Goal: Transaction & Acquisition: Purchase product/service

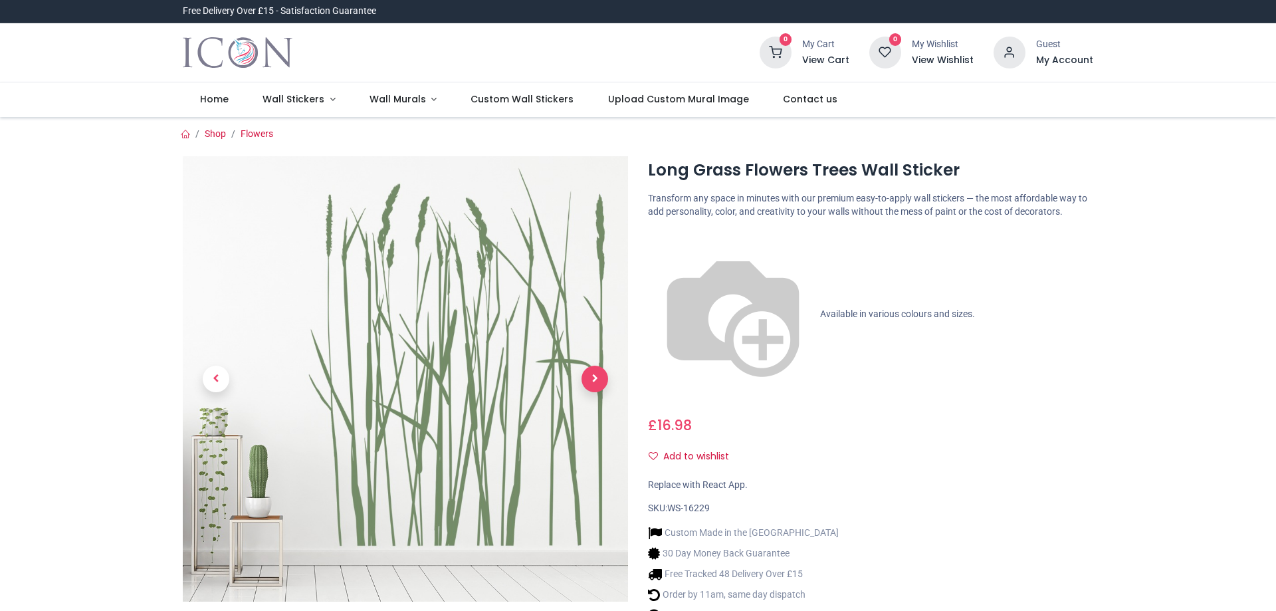
click at [596, 378] on span "Next" at bounding box center [595, 379] width 27 height 27
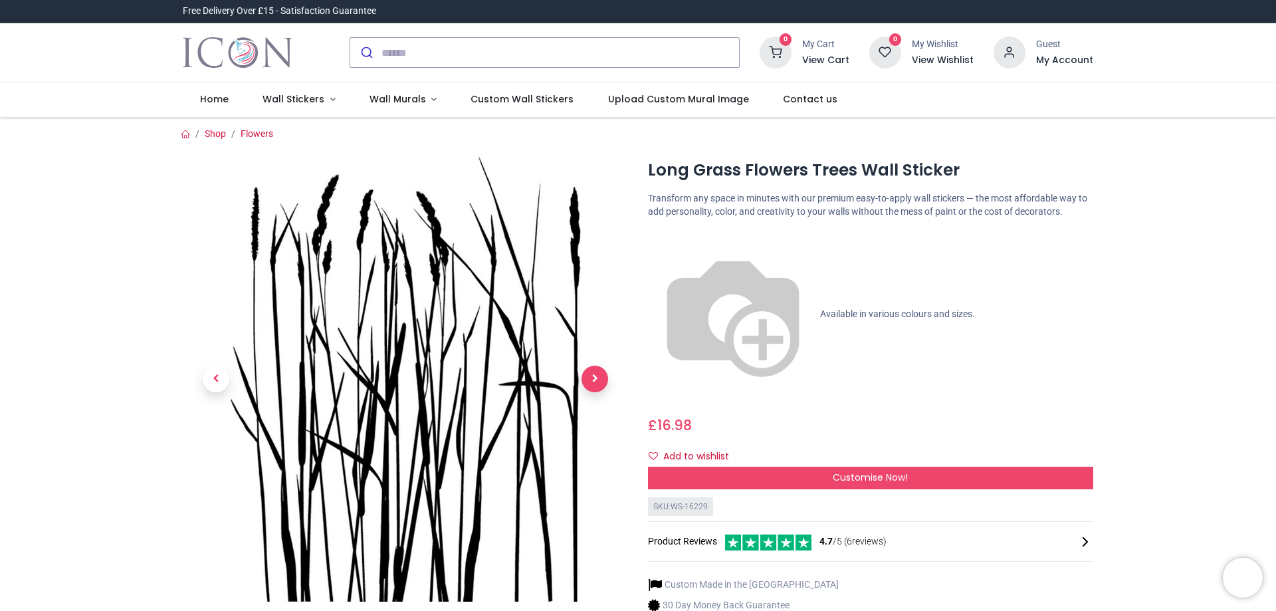
click at [596, 378] on span "Next" at bounding box center [595, 379] width 27 height 27
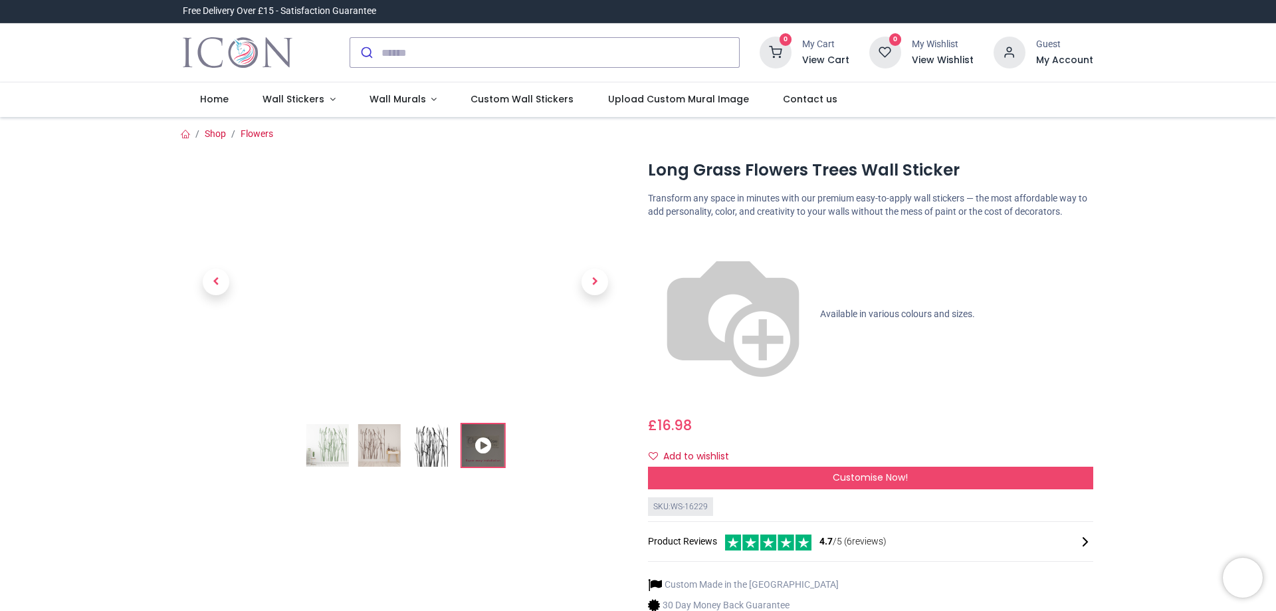
click at [431, 442] on img at bounding box center [431, 445] width 43 height 43
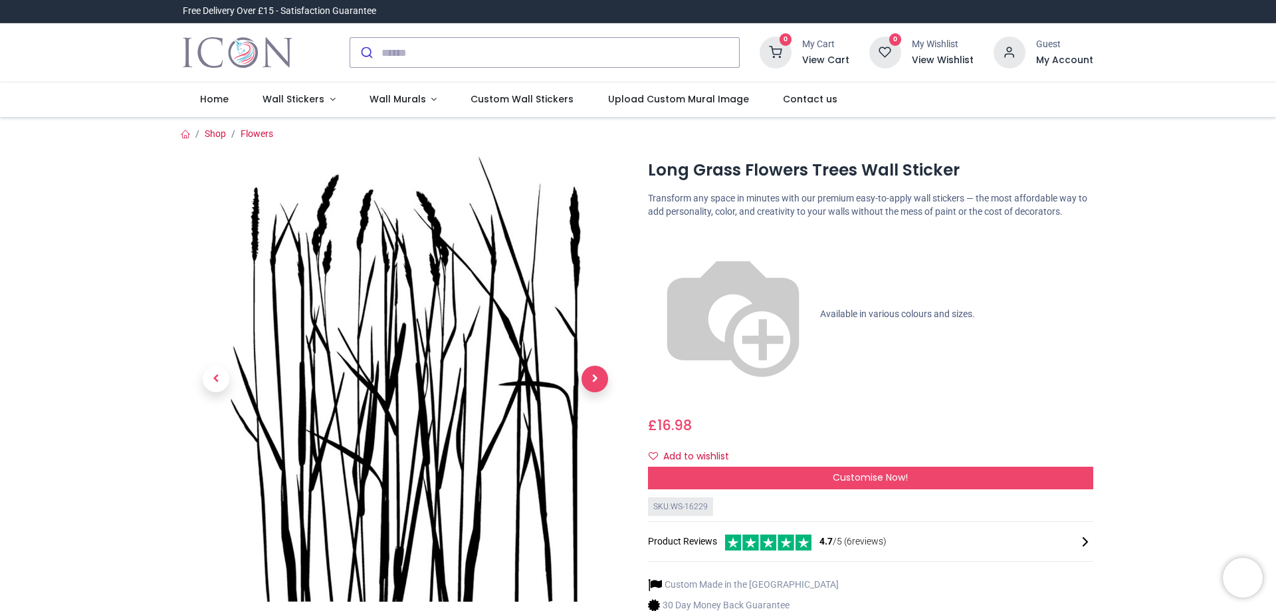
click at [592, 366] on span "Next" at bounding box center [595, 379] width 27 height 27
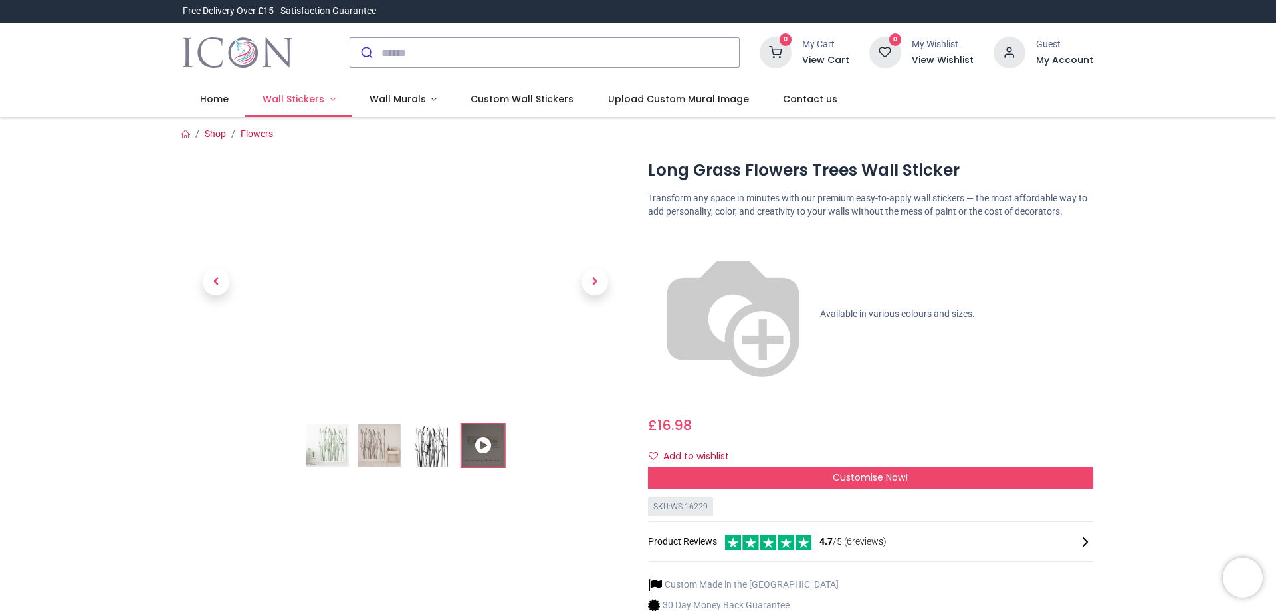
click at [301, 96] on span "Wall Stickers" at bounding box center [294, 98] width 62 height 13
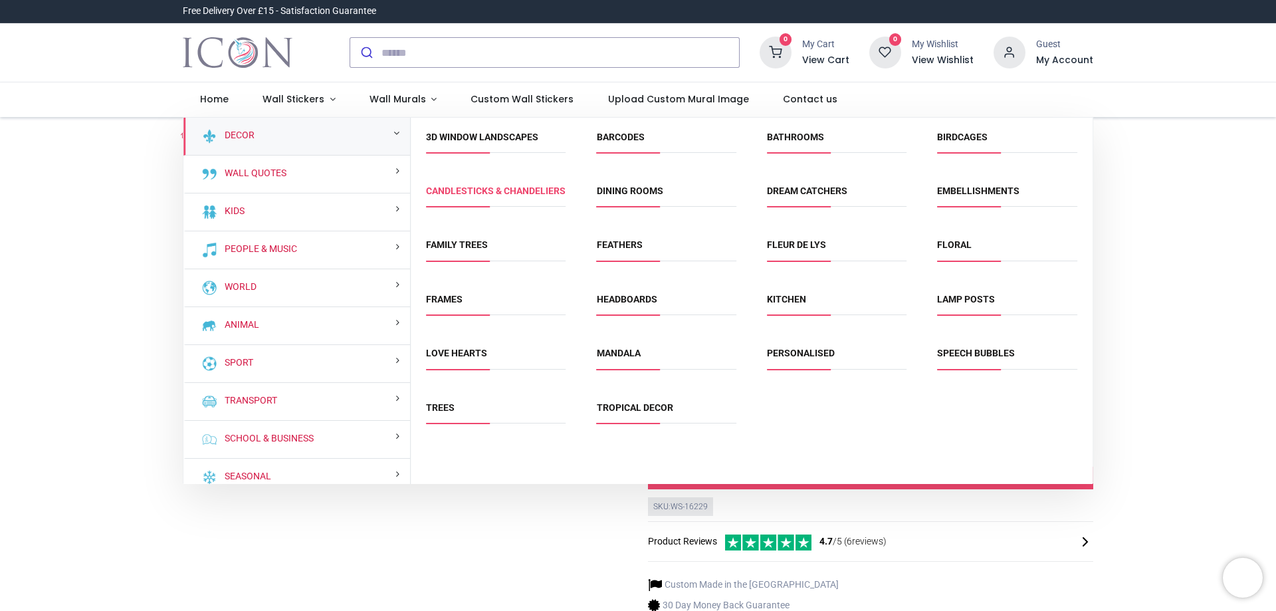
click at [459, 196] on link "Candlesticks & Chandeliers" at bounding box center [496, 190] width 140 height 11
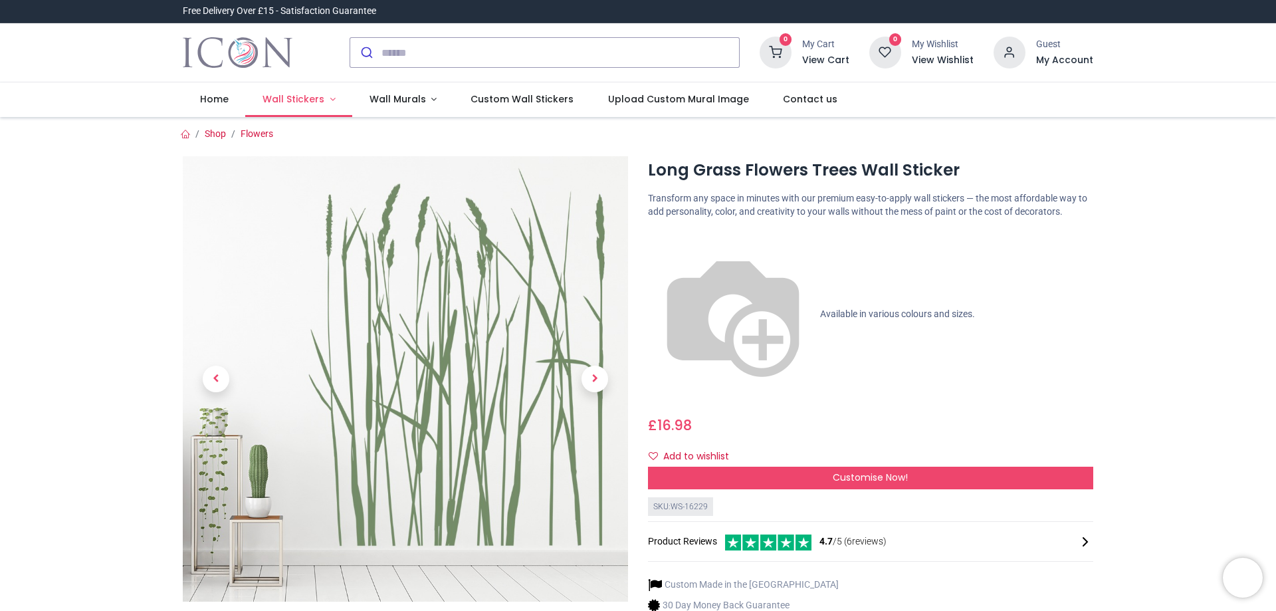
click at [288, 102] on span "Wall Stickers" at bounding box center [294, 98] width 62 height 13
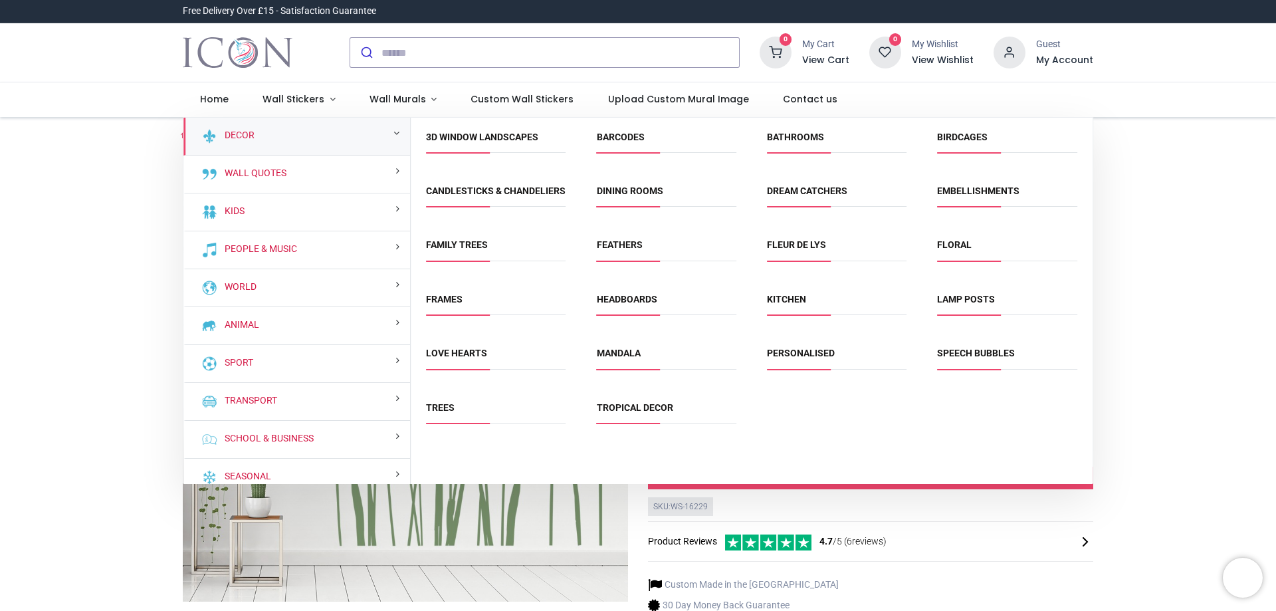
click at [489, 146] on span "3D Window Landscapes" at bounding box center [496, 142] width 140 height 22
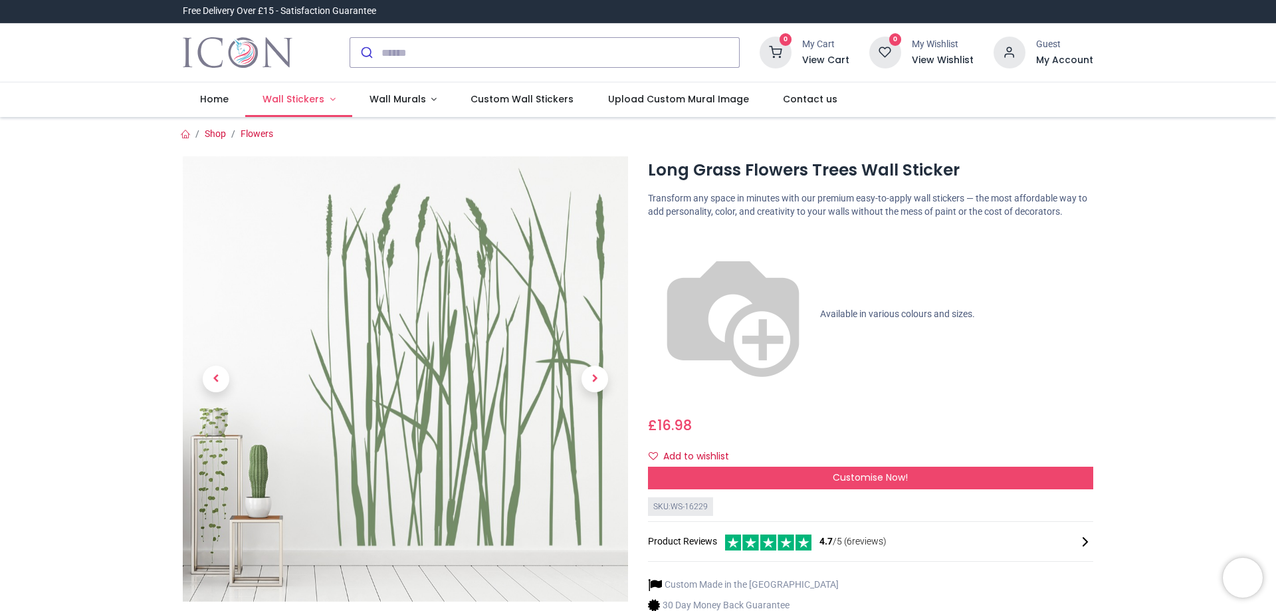
click at [289, 103] on span "Wall Stickers" at bounding box center [294, 98] width 62 height 13
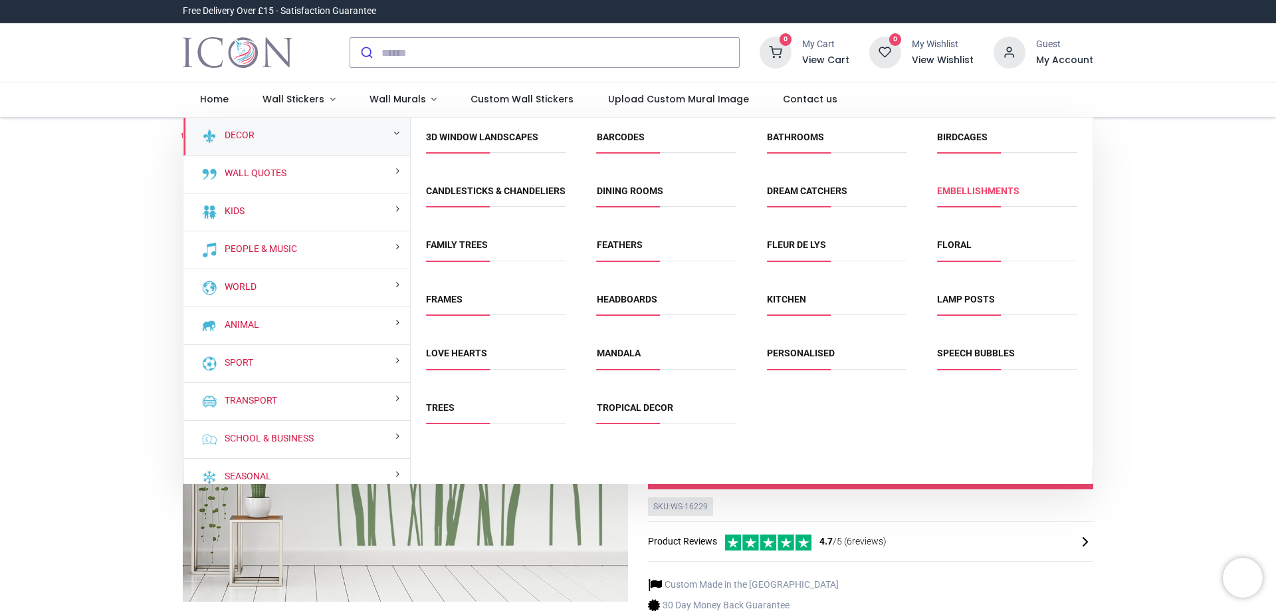
click at [959, 196] on link "Embellishments" at bounding box center [978, 190] width 82 height 11
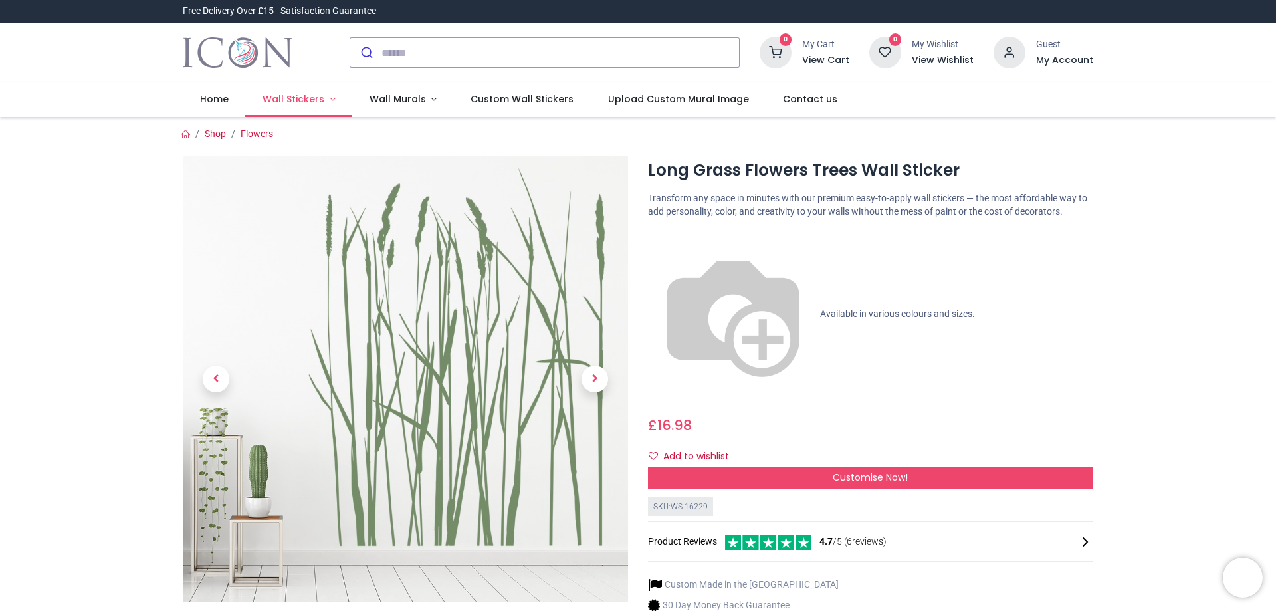
click at [292, 98] on span "Wall Stickers" at bounding box center [294, 98] width 62 height 13
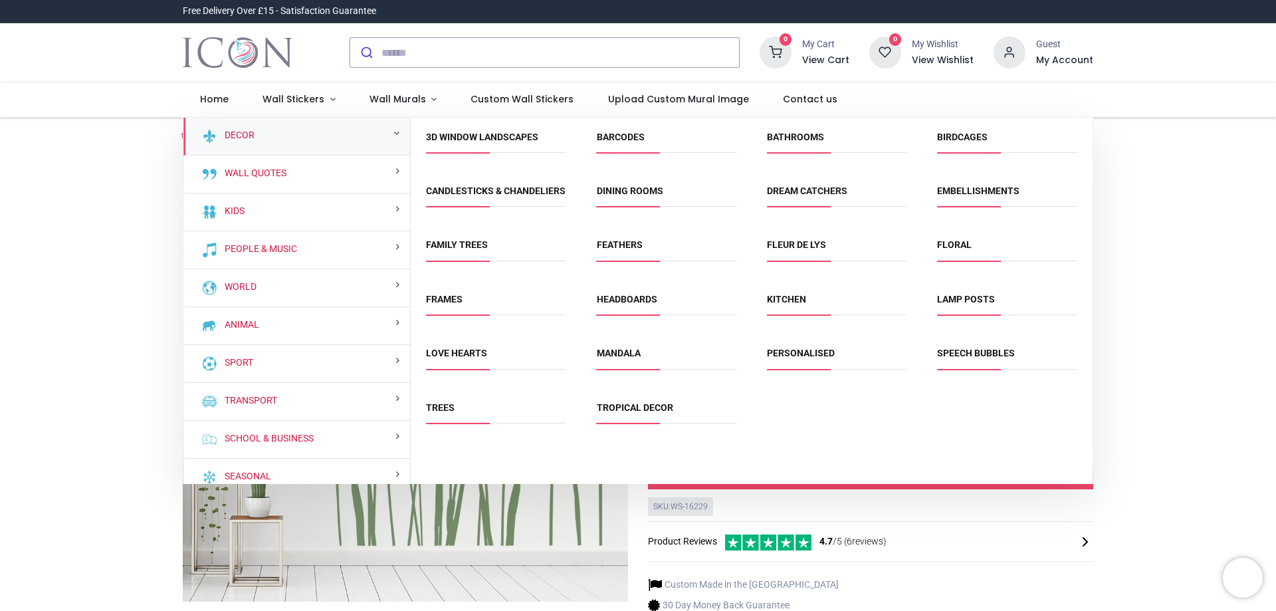
click at [452, 315] on span "Frames" at bounding box center [496, 304] width 140 height 22
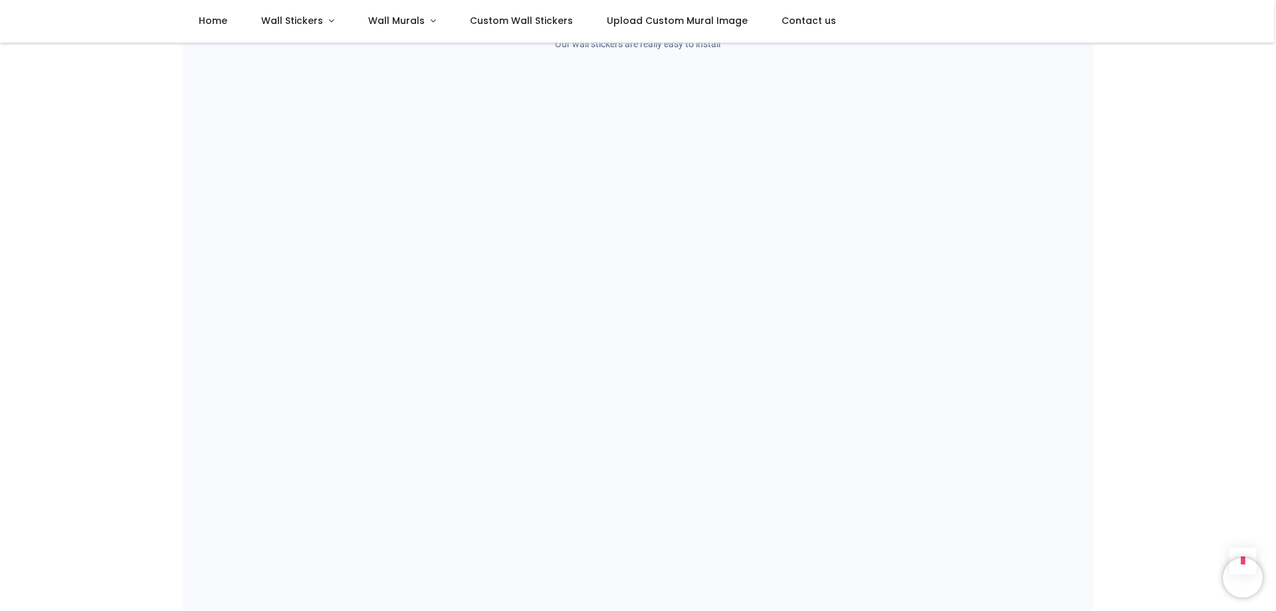
scroll to position [932, 0]
click at [288, 20] on span "Wall Stickers" at bounding box center [292, 20] width 62 height 13
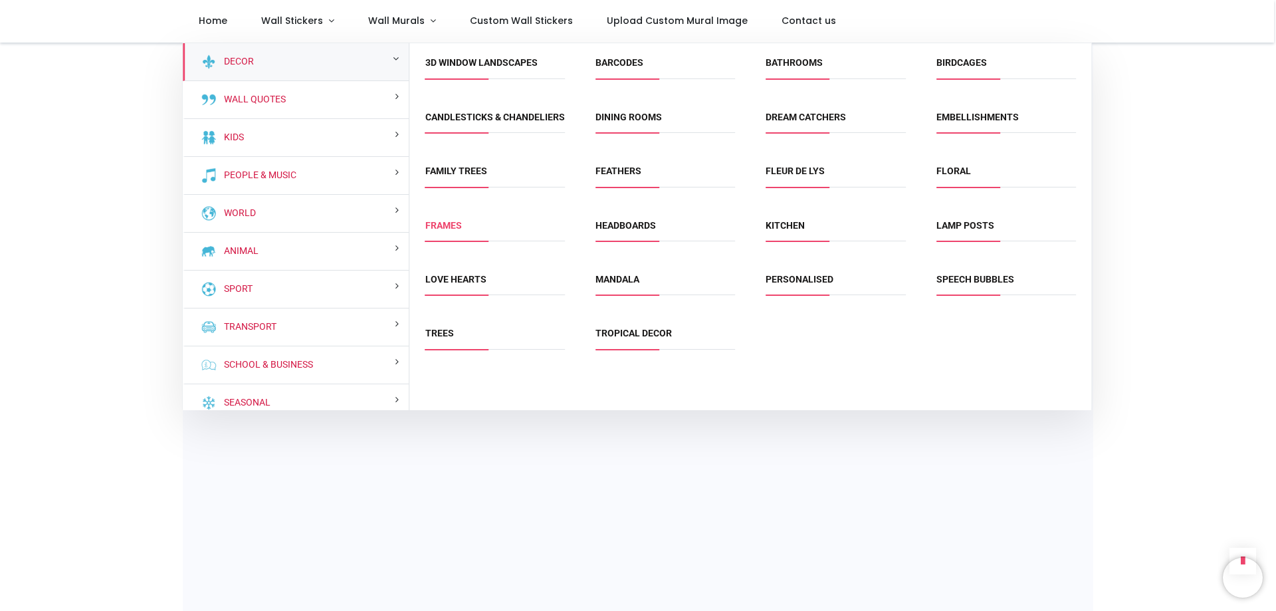
click at [450, 231] on link "Frames" at bounding box center [443, 225] width 37 height 11
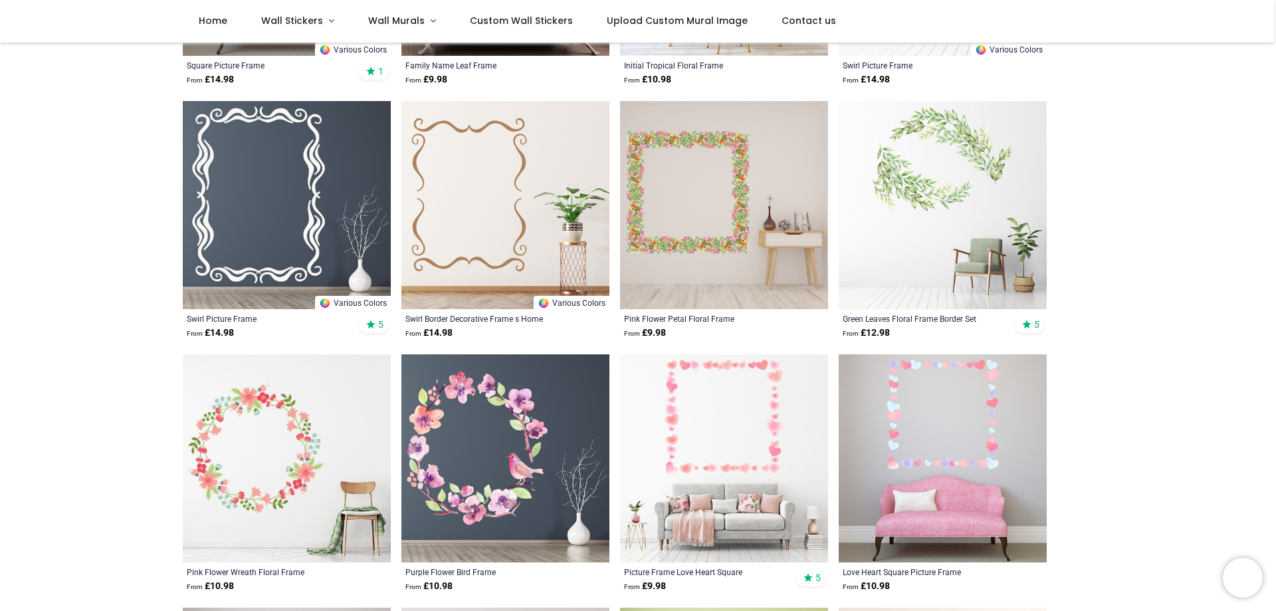
scroll to position [465, 0]
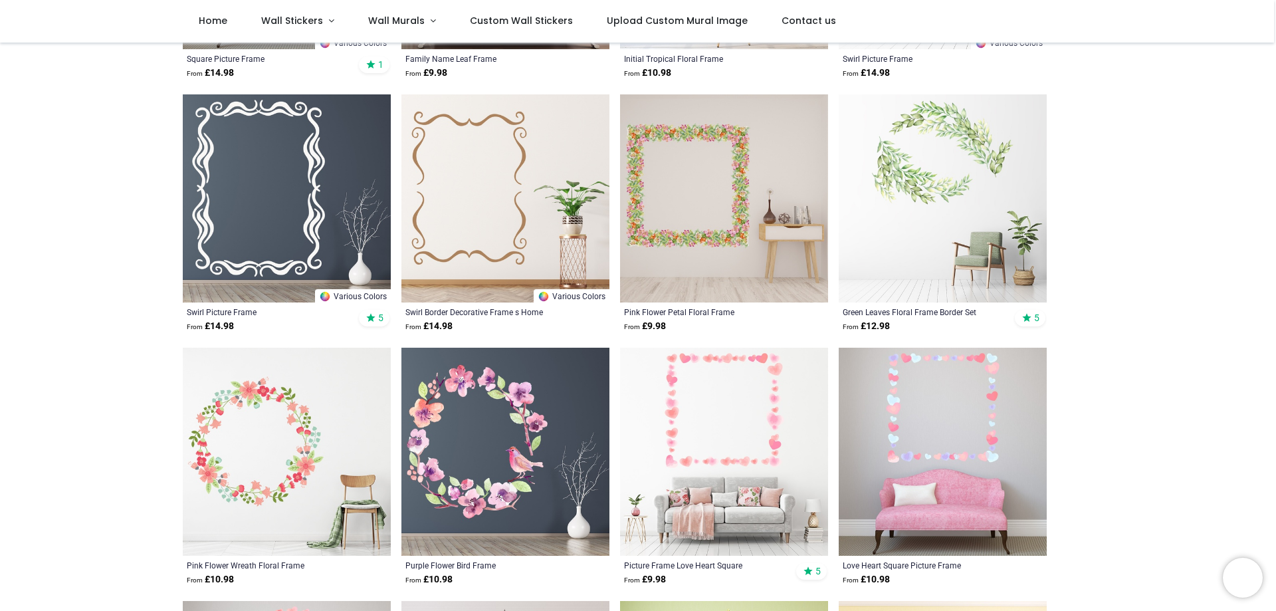
click at [931, 152] on img at bounding box center [943, 198] width 208 height 208
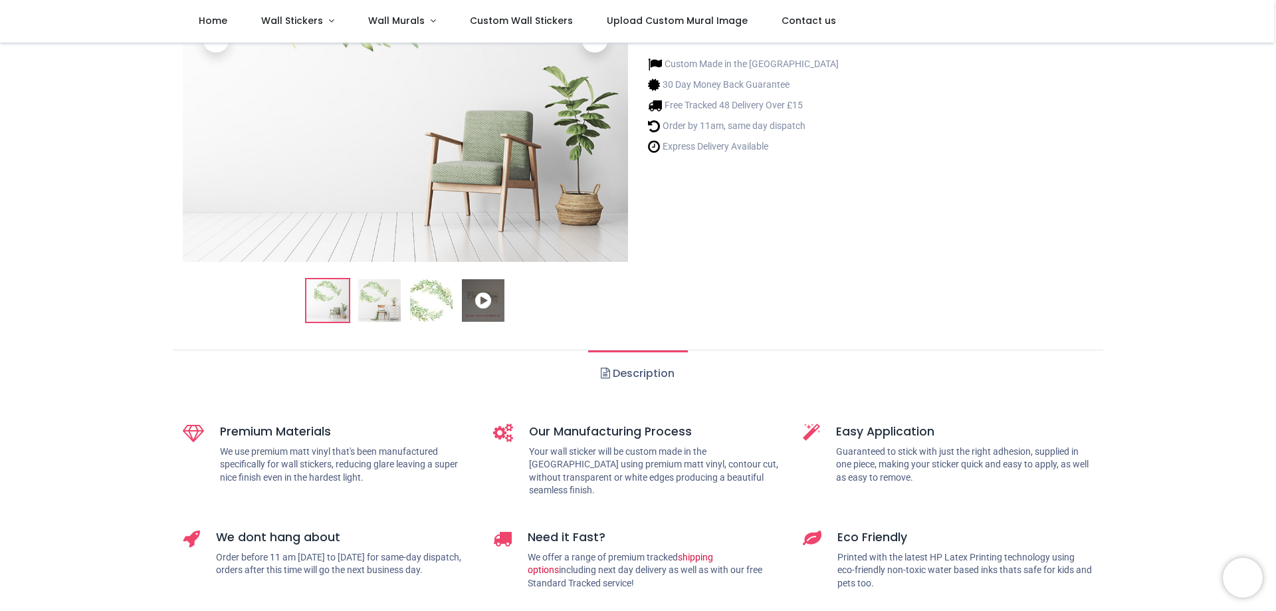
scroll to position [199, 0]
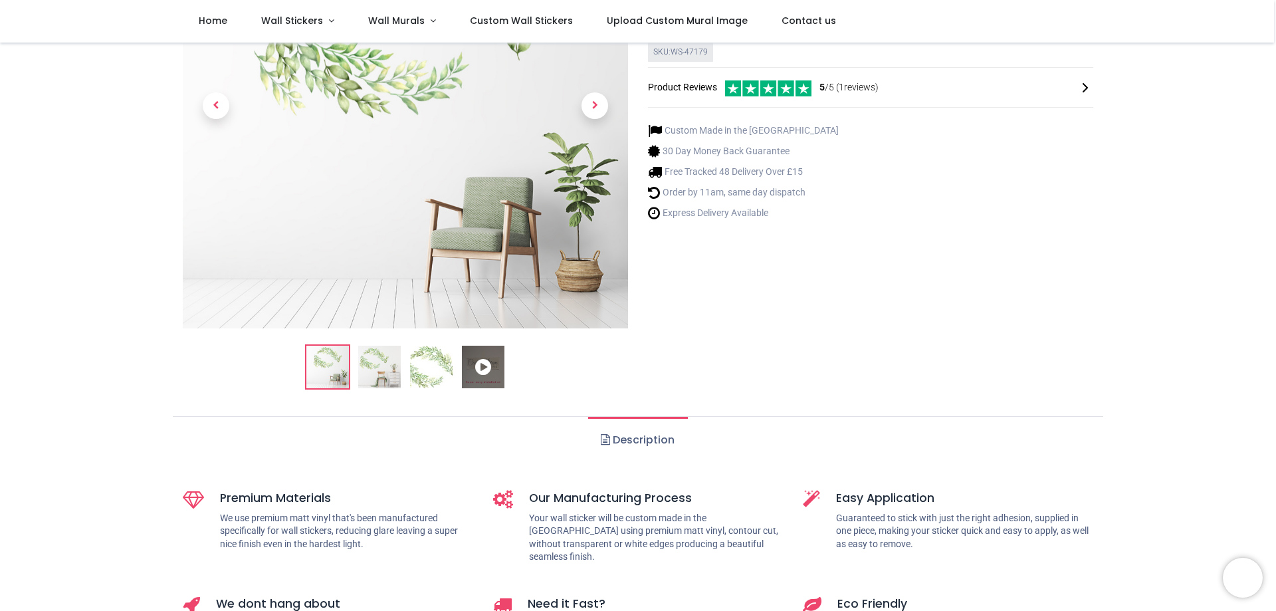
click at [481, 369] on icon at bounding box center [483, 367] width 43 height 43
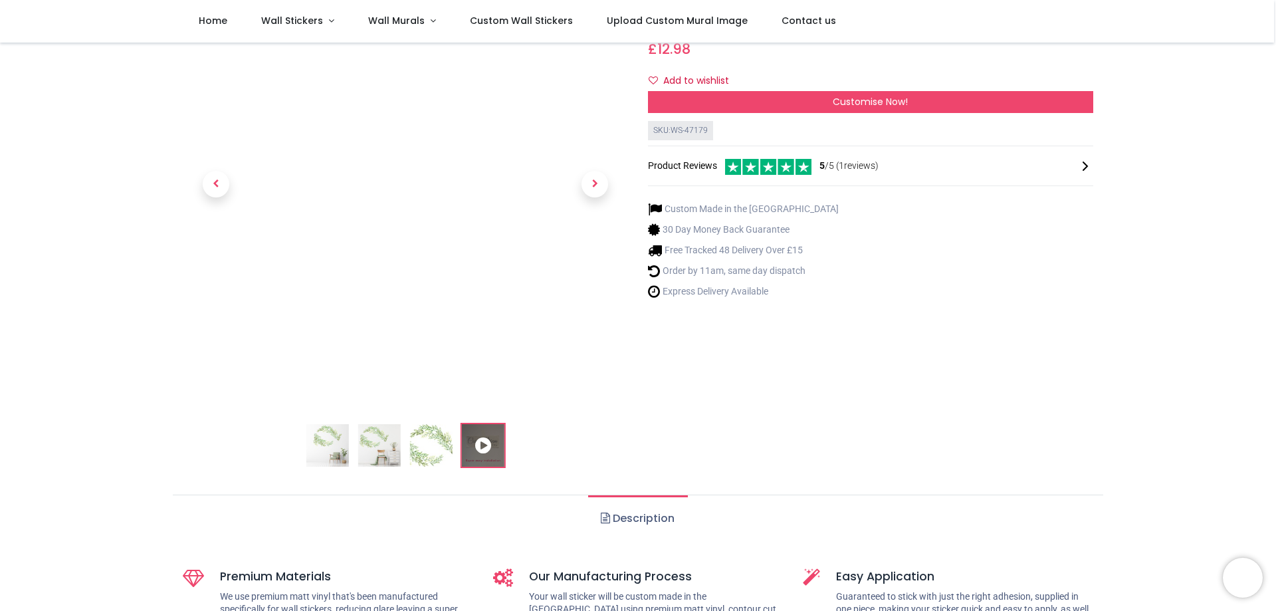
scroll to position [133, 0]
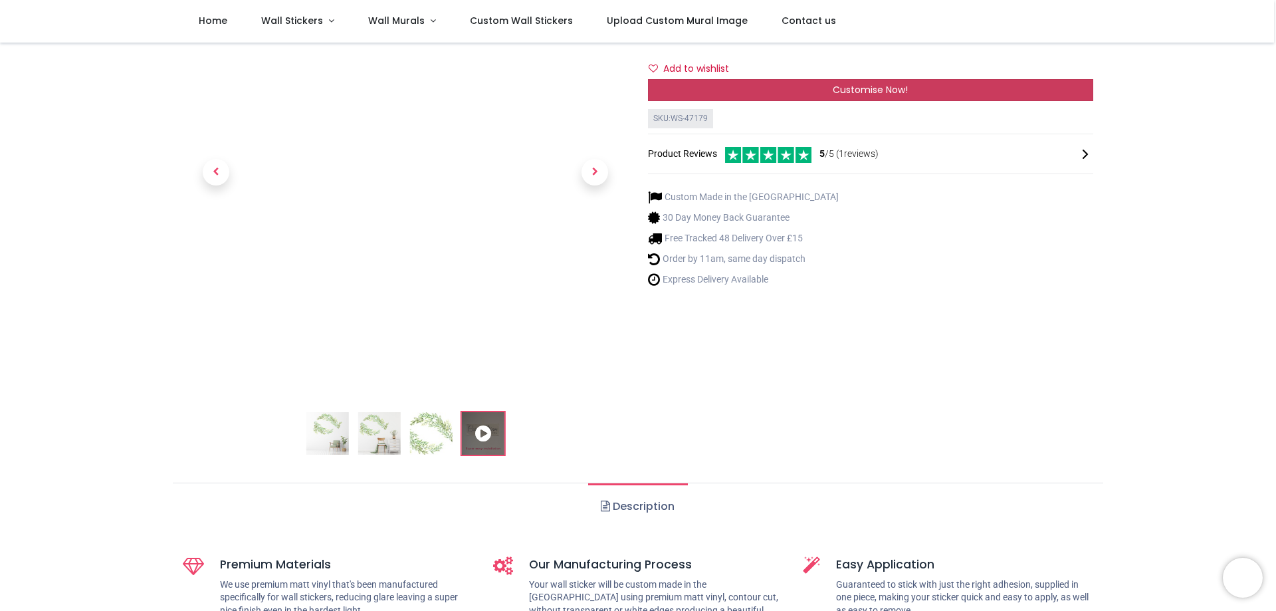
click at [841, 98] on div "Customise Now!" at bounding box center [870, 90] width 445 height 23
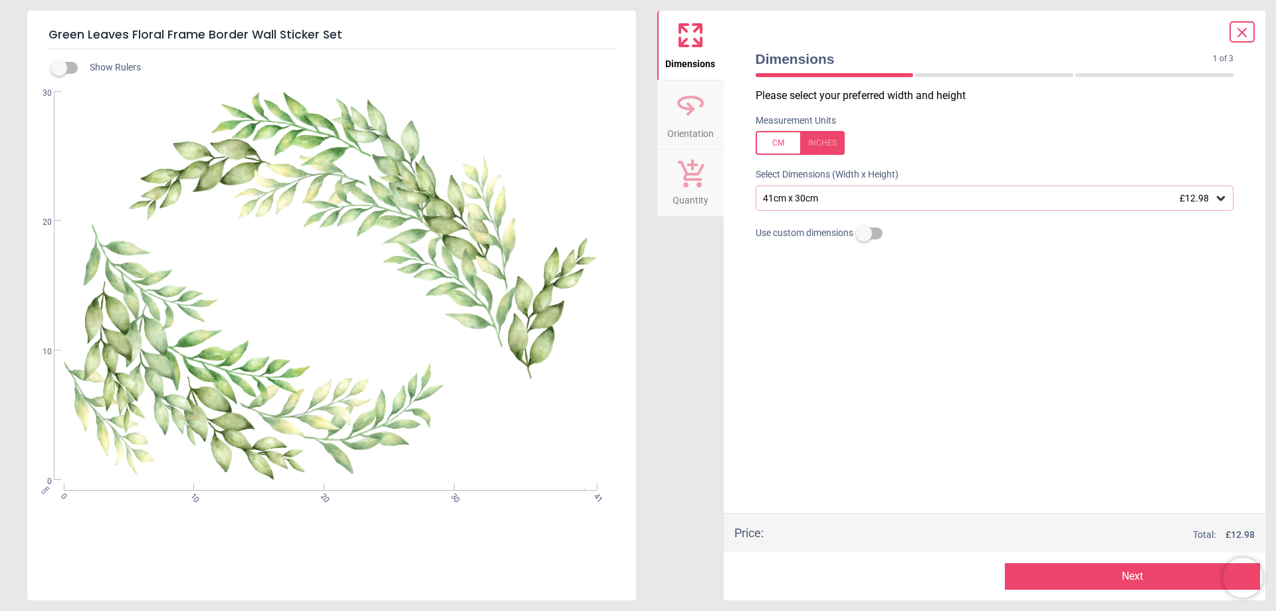
click at [1244, 35] on icon at bounding box center [1242, 33] width 16 height 16
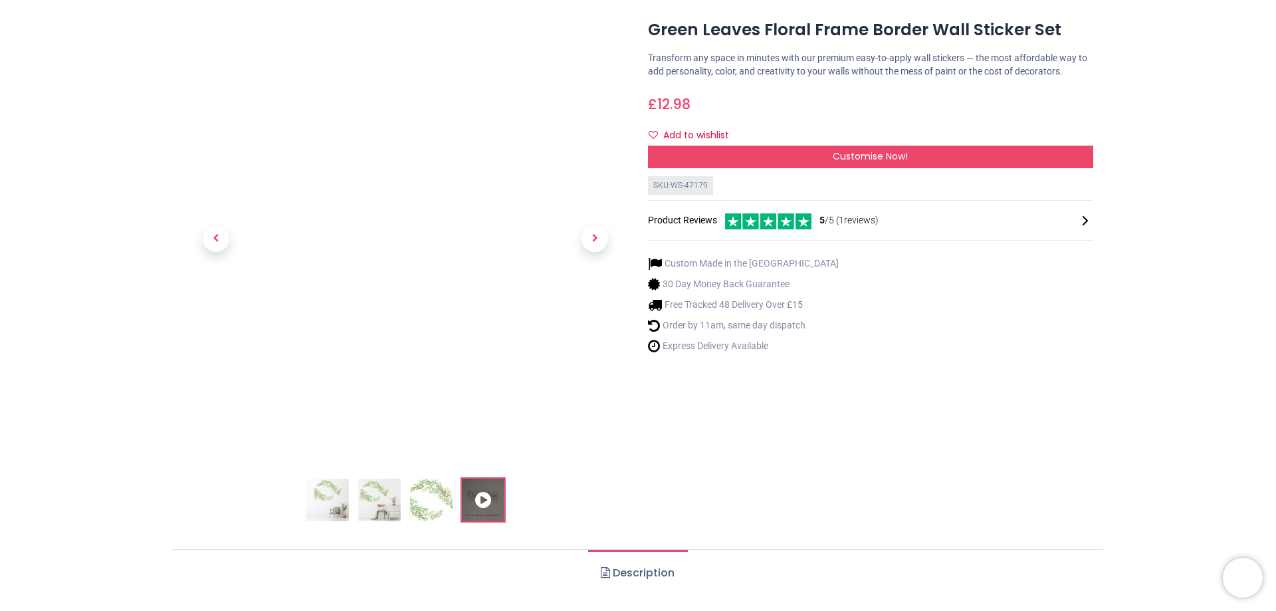
scroll to position [0, 0]
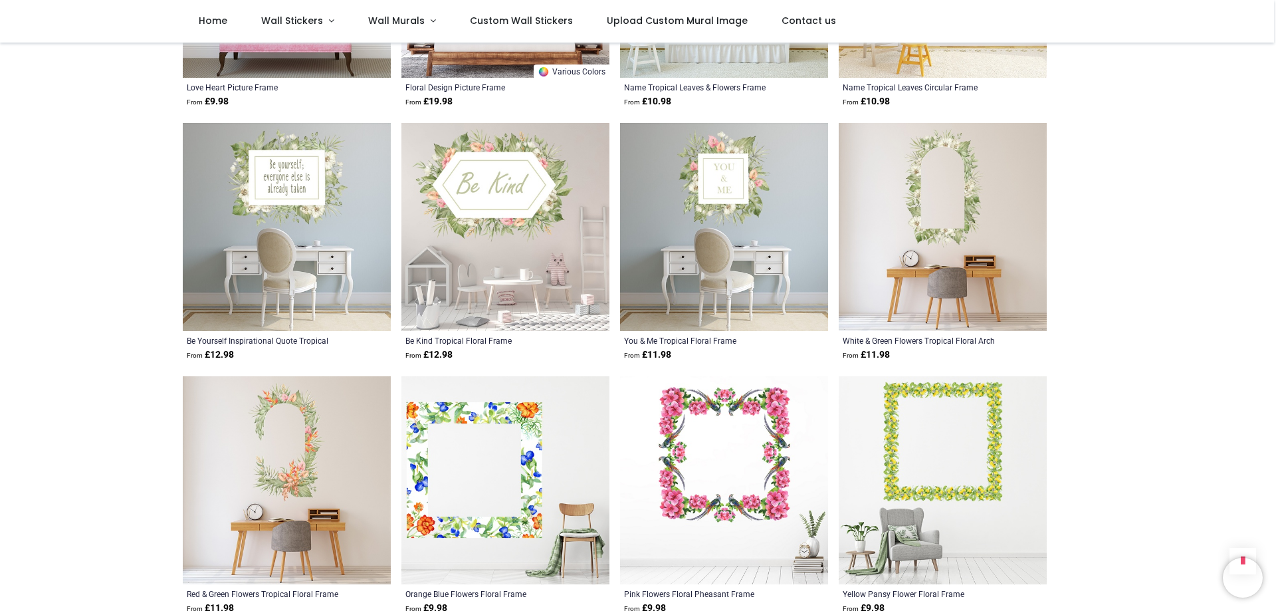
scroll to position [1462, 0]
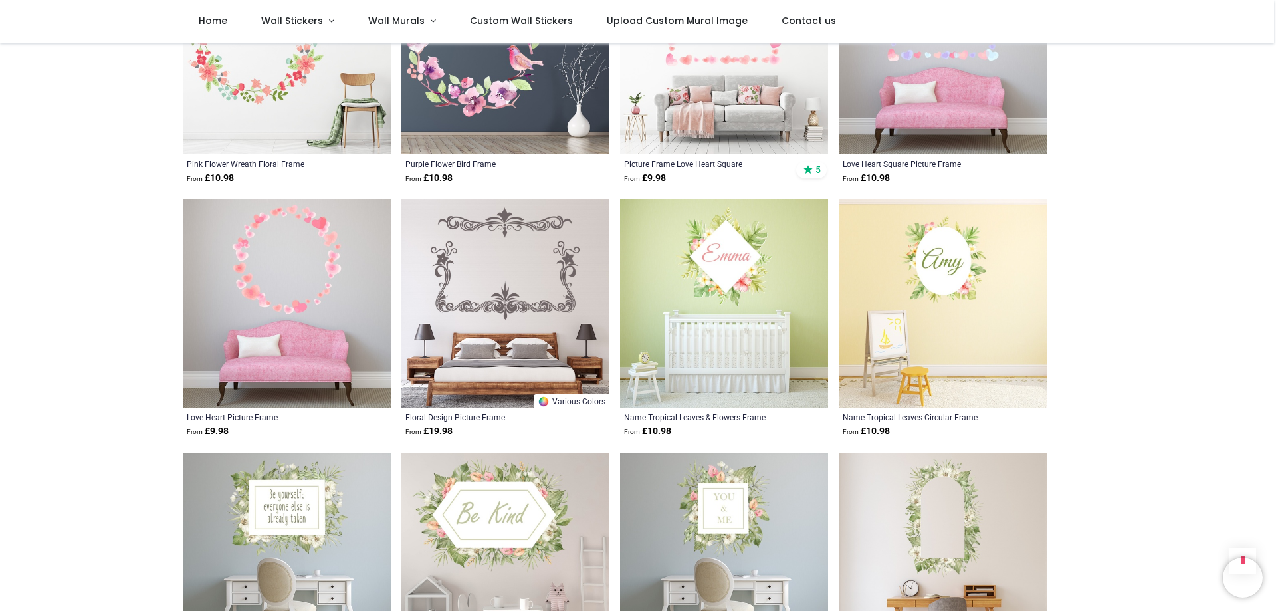
scroll to position [864, 0]
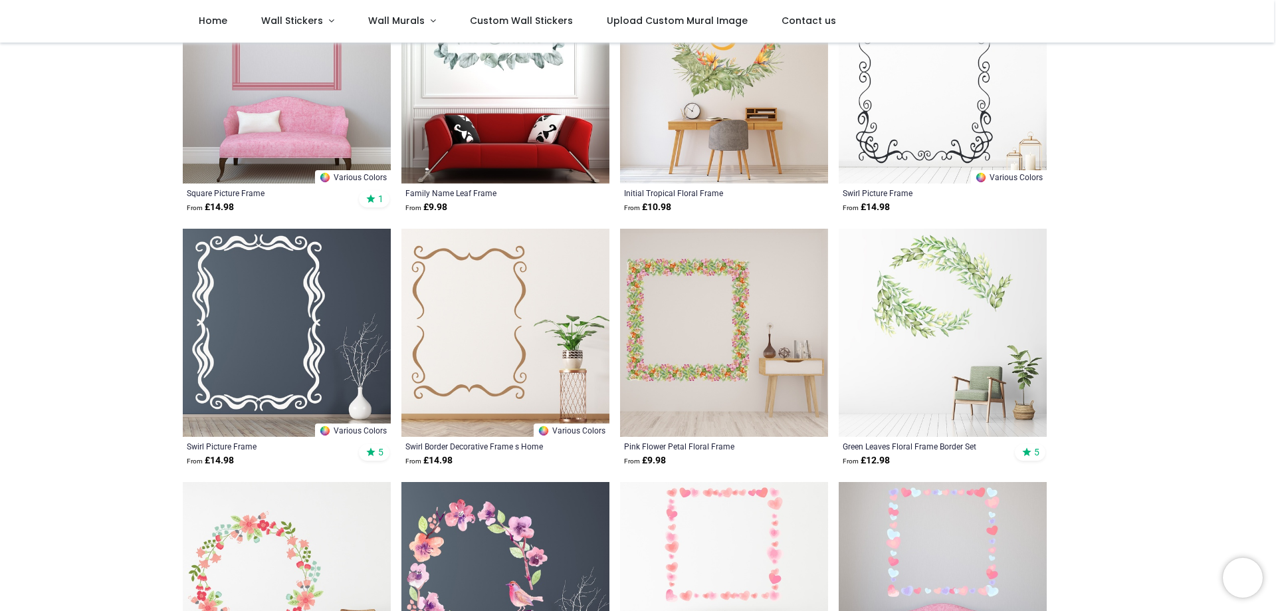
scroll to position [266, 0]
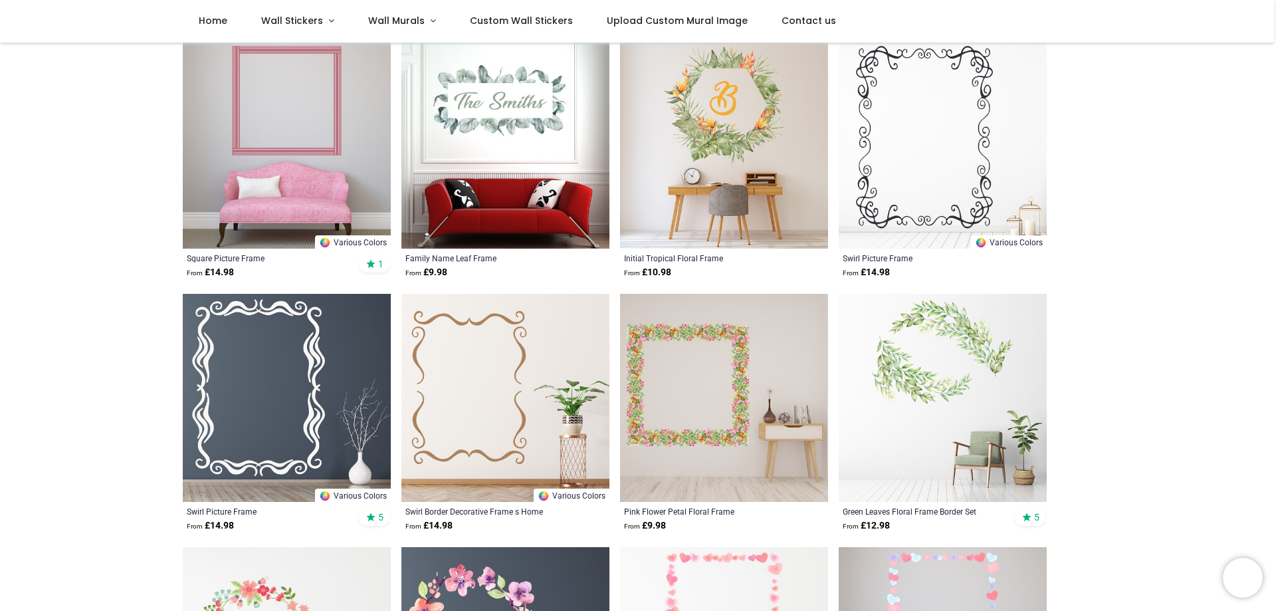
click at [1034, 518] on span "5" at bounding box center [1036, 517] width 5 height 12
drag, startPoint x: 981, startPoint y: 522, endPoint x: 954, endPoint y: 514, distance: 28.2
click at [978, 522] on p "From £ 12.98" at bounding box center [923, 525] width 160 height 13
click at [954, 514] on div "Green Leaves Floral Frame Border Set" at bounding box center [923, 511] width 160 height 11
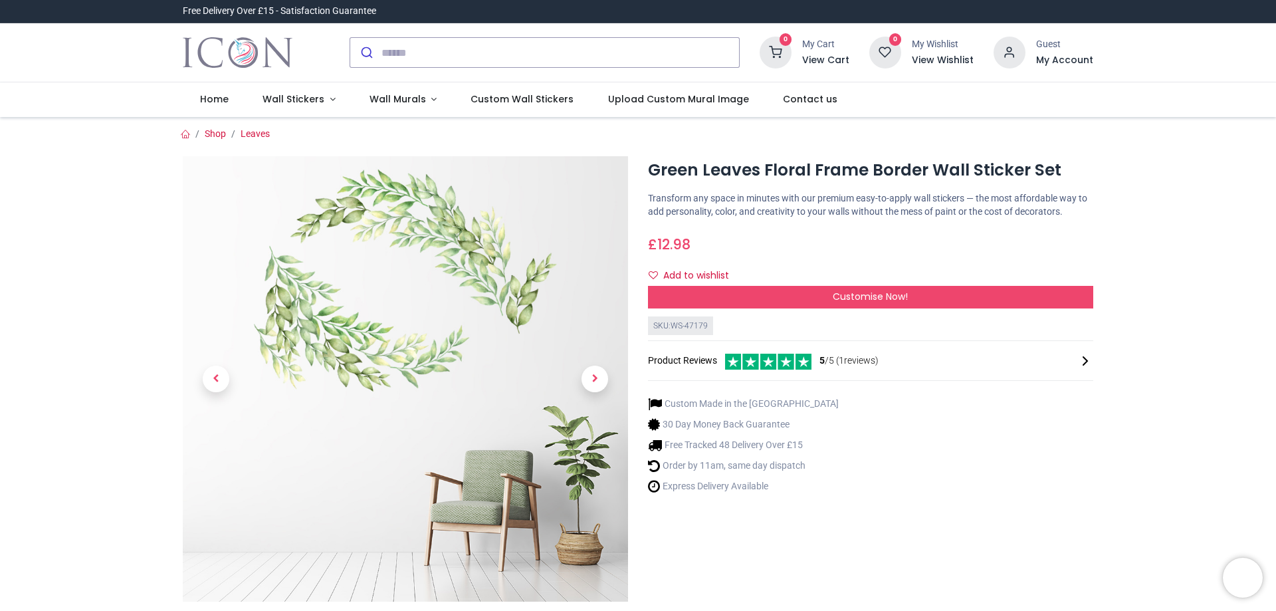
click at [853, 363] on span "5 /5 ( 1 reviews)" at bounding box center [849, 360] width 59 height 13
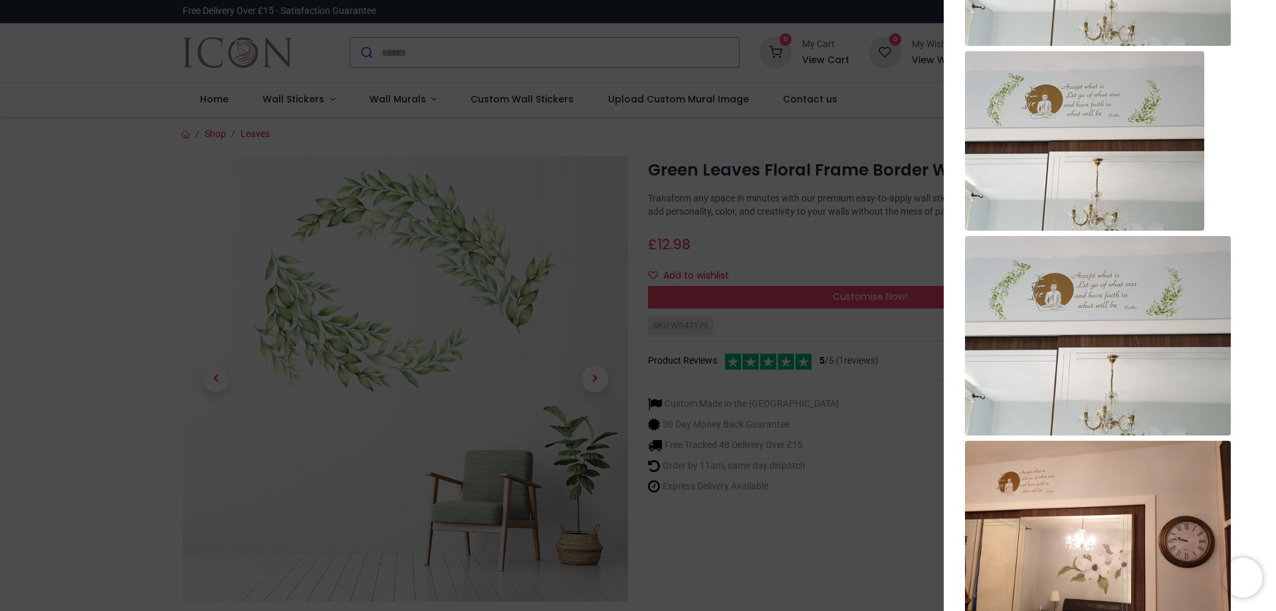
scroll to position [335, 0]
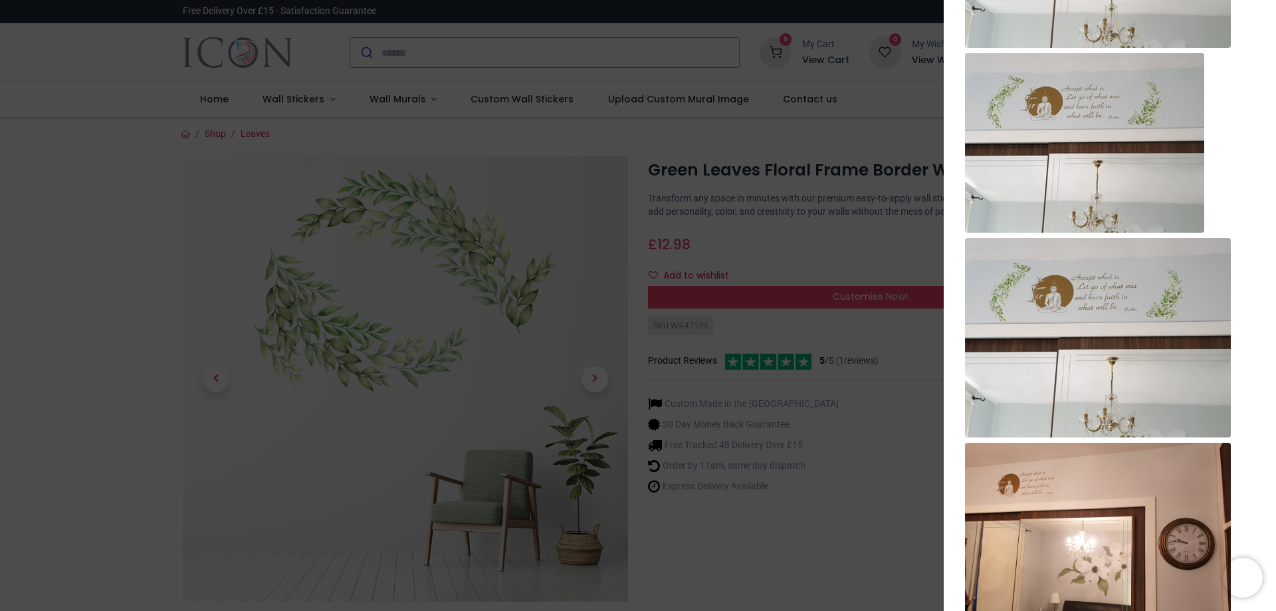
click at [1108, 57] on img at bounding box center [1084, 142] width 239 height 179
click at [1109, 70] on img at bounding box center [1084, 142] width 239 height 179
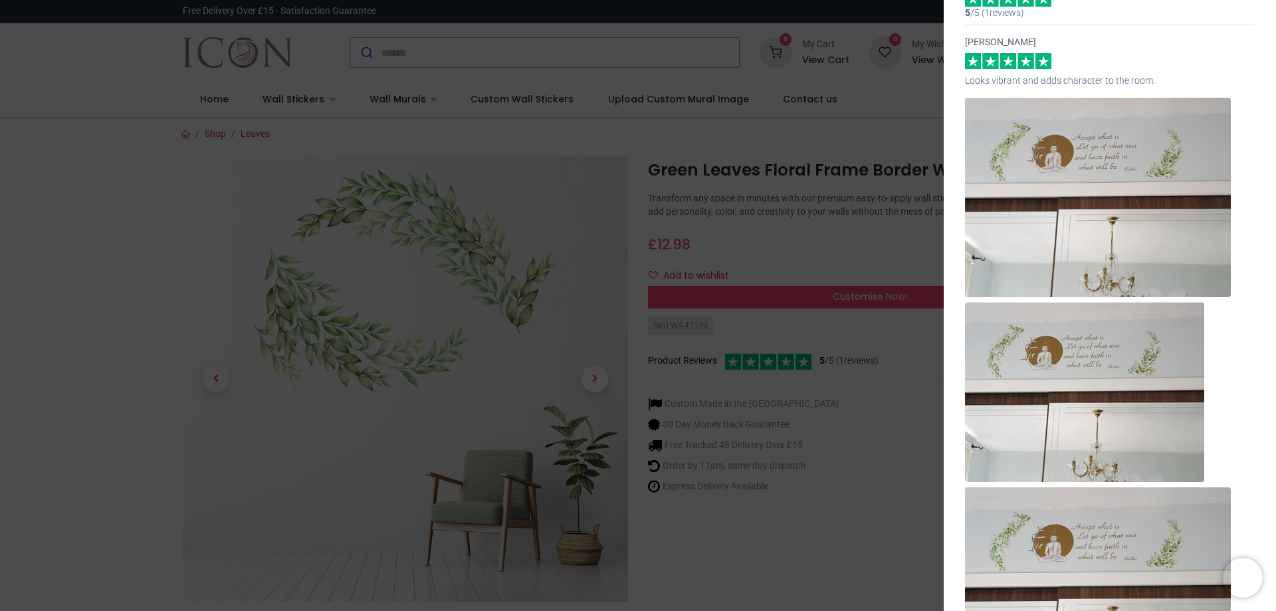
scroll to position [0, 0]
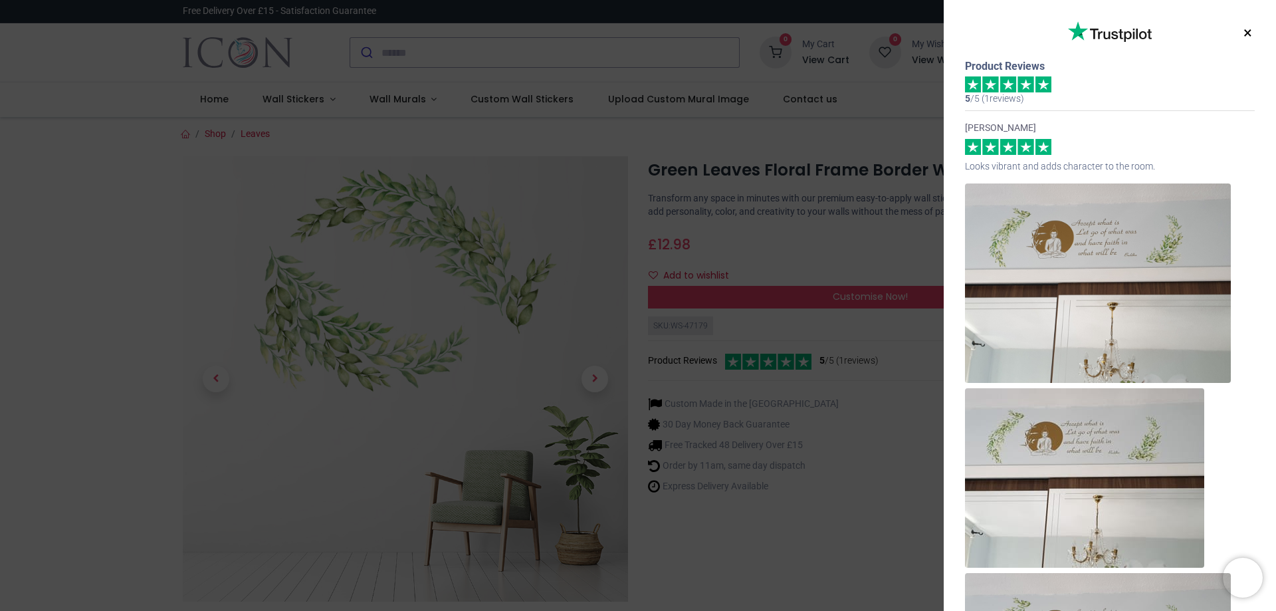
click at [1242, 33] on button "×" at bounding box center [1248, 33] width 17 height 24
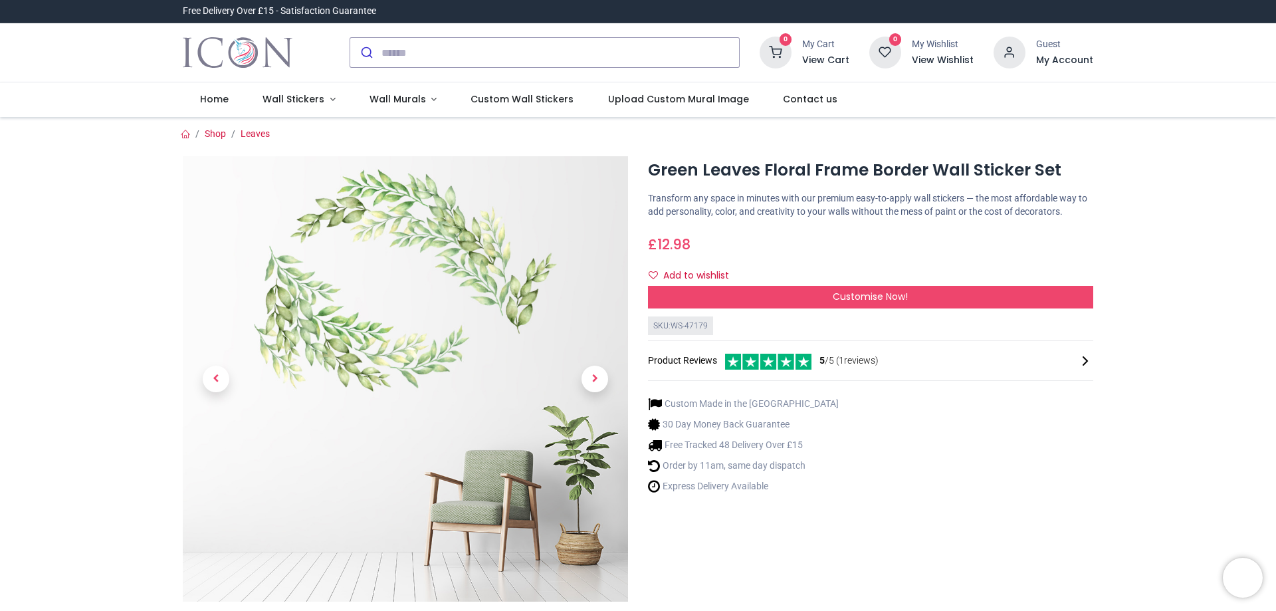
scroll to position [199, 0]
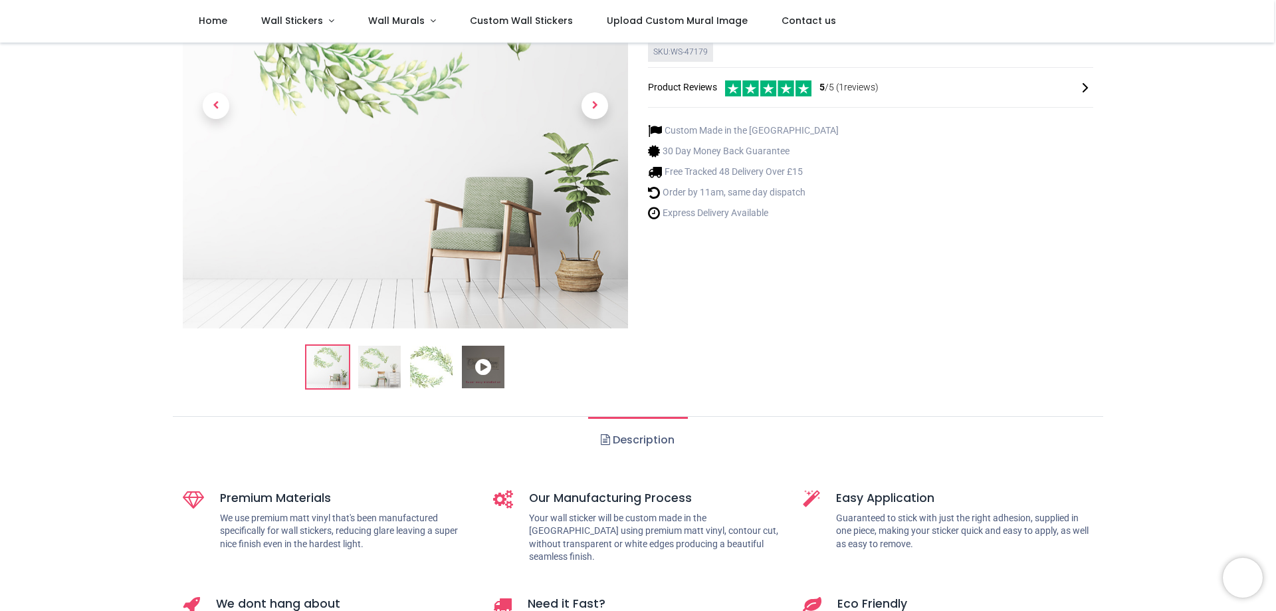
click at [341, 360] on img at bounding box center [327, 367] width 43 height 43
click at [372, 362] on img at bounding box center [379, 367] width 43 height 43
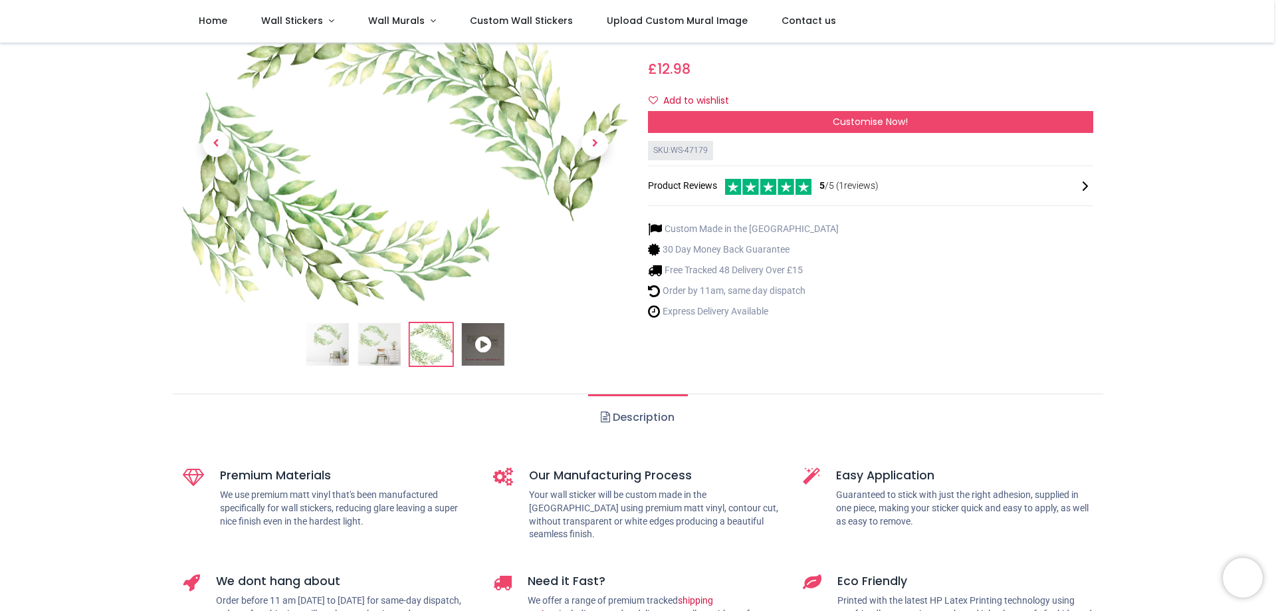
scroll to position [0, 0]
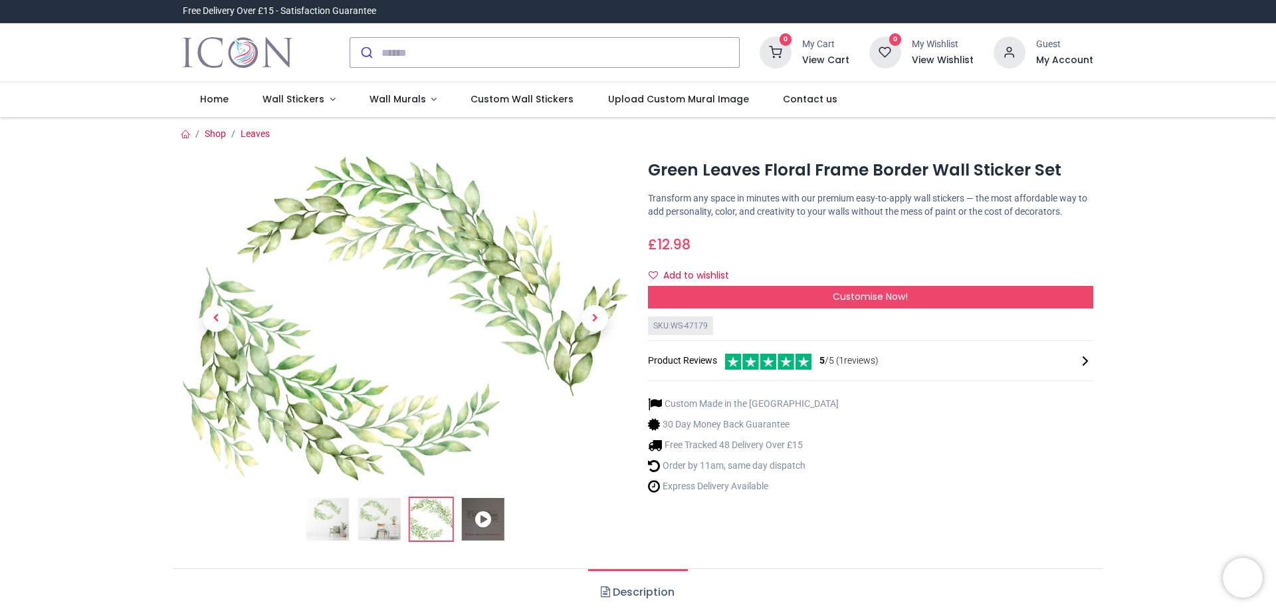
click at [509, 251] on img at bounding box center [405, 318] width 445 height 324
click at [312, 95] on span "Wall Stickers" at bounding box center [294, 98] width 62 height 13
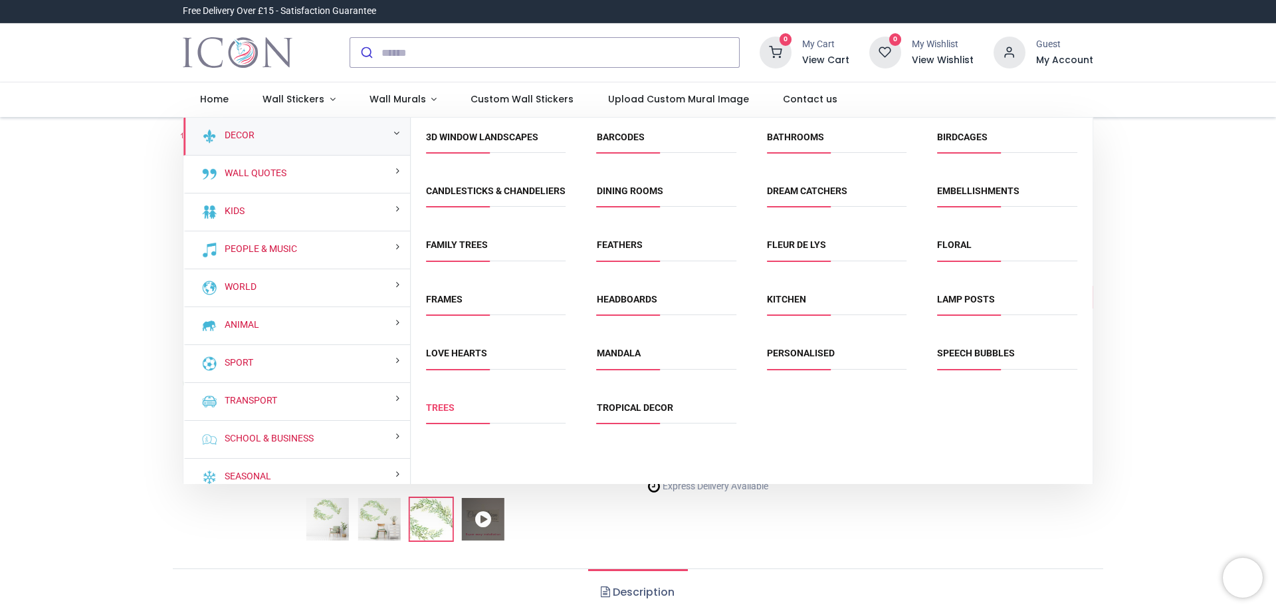
click at [442, 413] on link "Trees" at bounding box center [440, 407] width 29 height 11
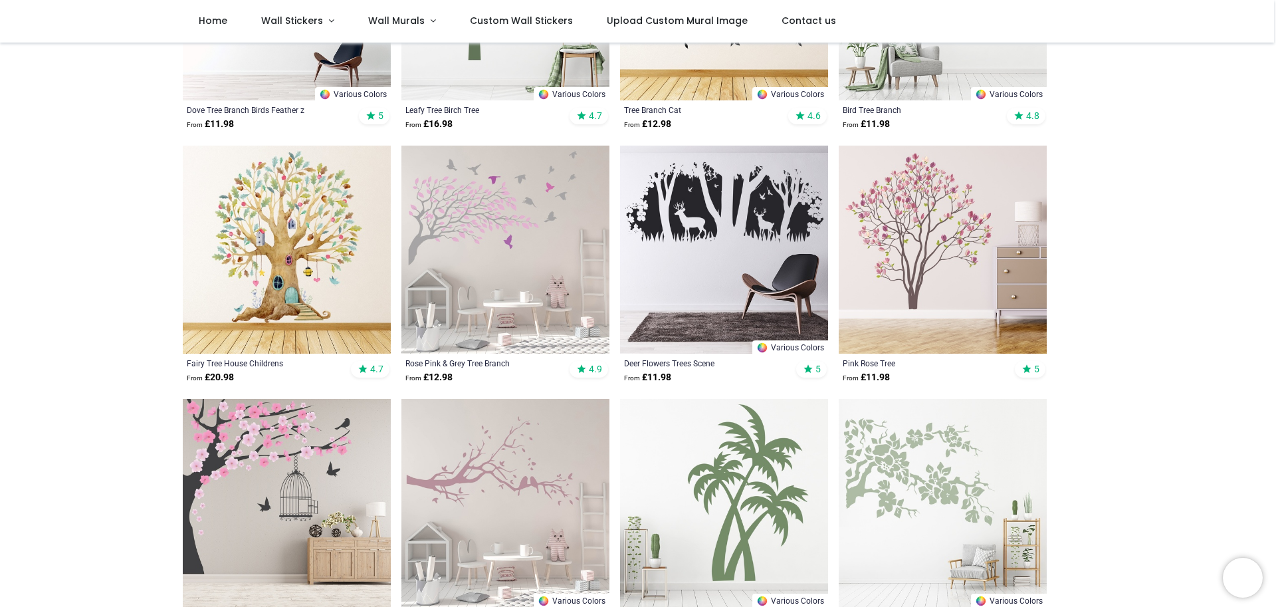
scroll to position [465, 0]
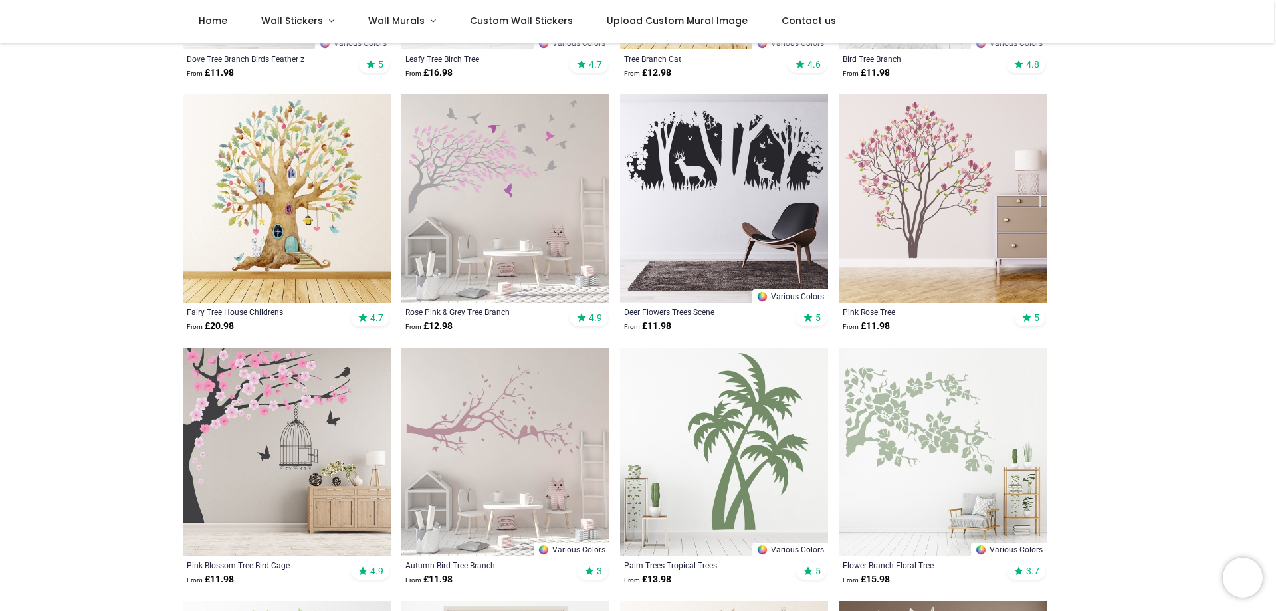
click at [915, 207] on img at bounding box center [943, 198] width 208 height 208
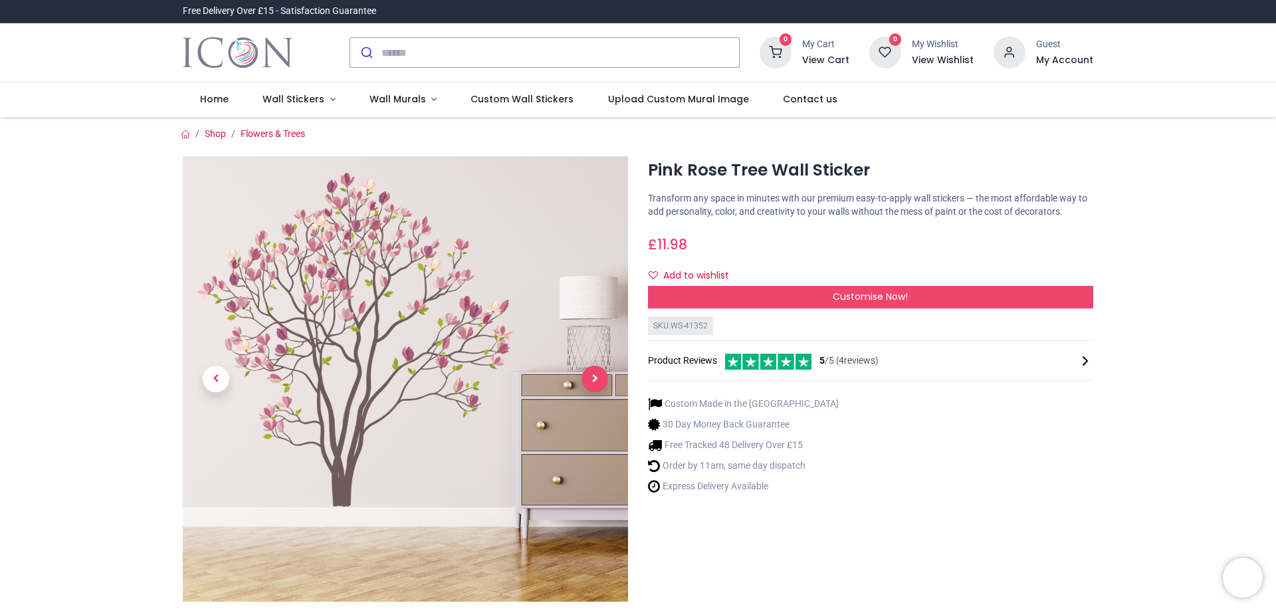
click at [597, 374] on span "Next" at bounding box center [595, 379] width 27 height 27
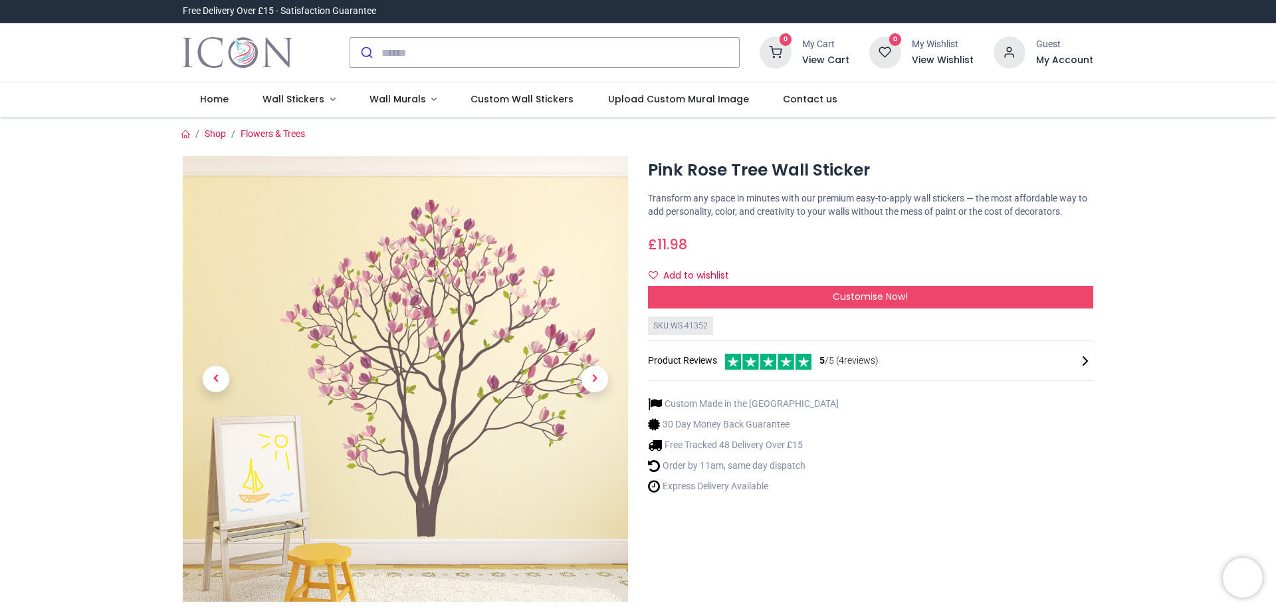
click at [416, 255] on div at bounding box center [405, 409] width 445 height 507
click at [590, 375] on span "Next" at bounding box center [595, 379] width 27 height 27
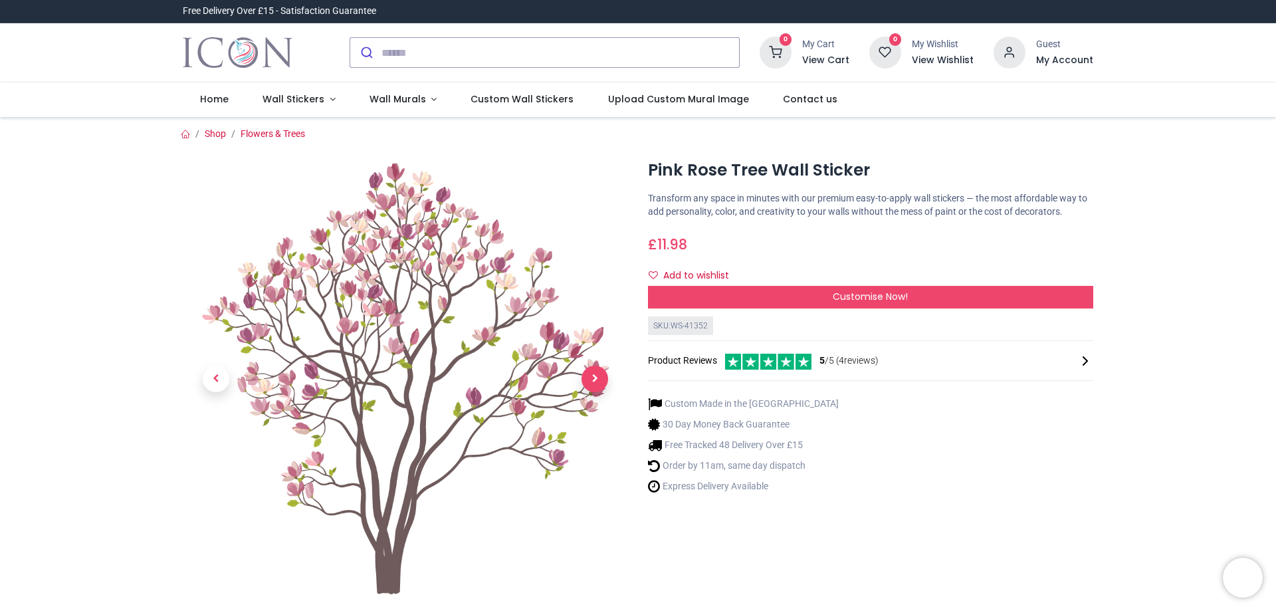
click at [590, 375] on span "Next" at bounding box center [595, 379] width 27 height 27
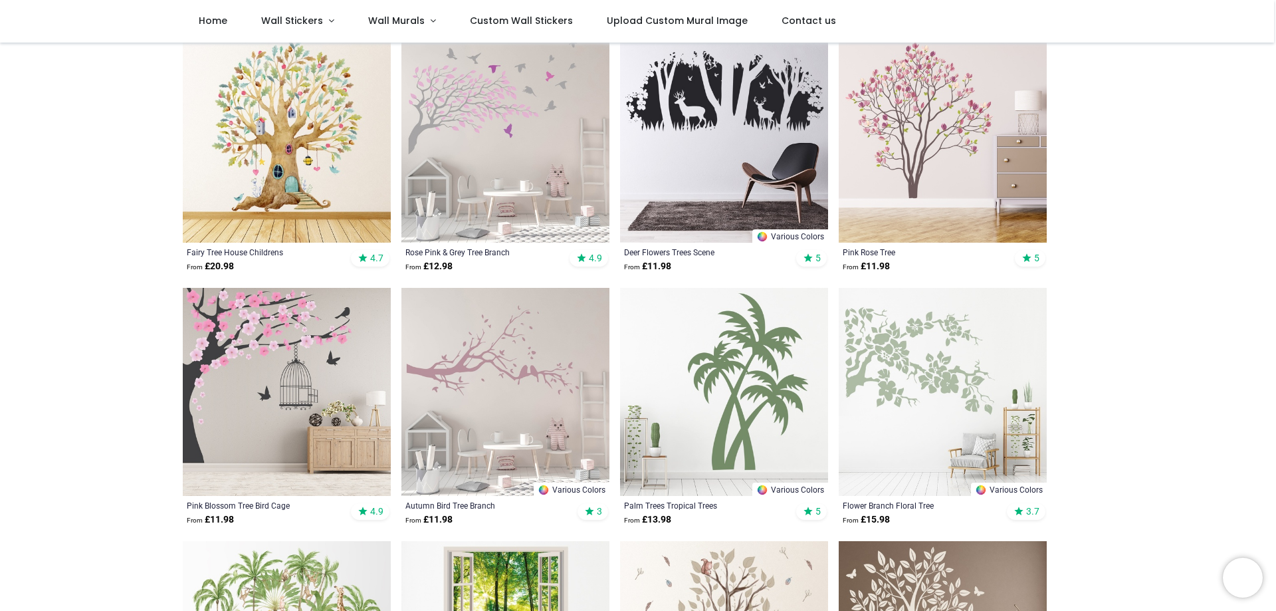
scroll to position [532, 0]
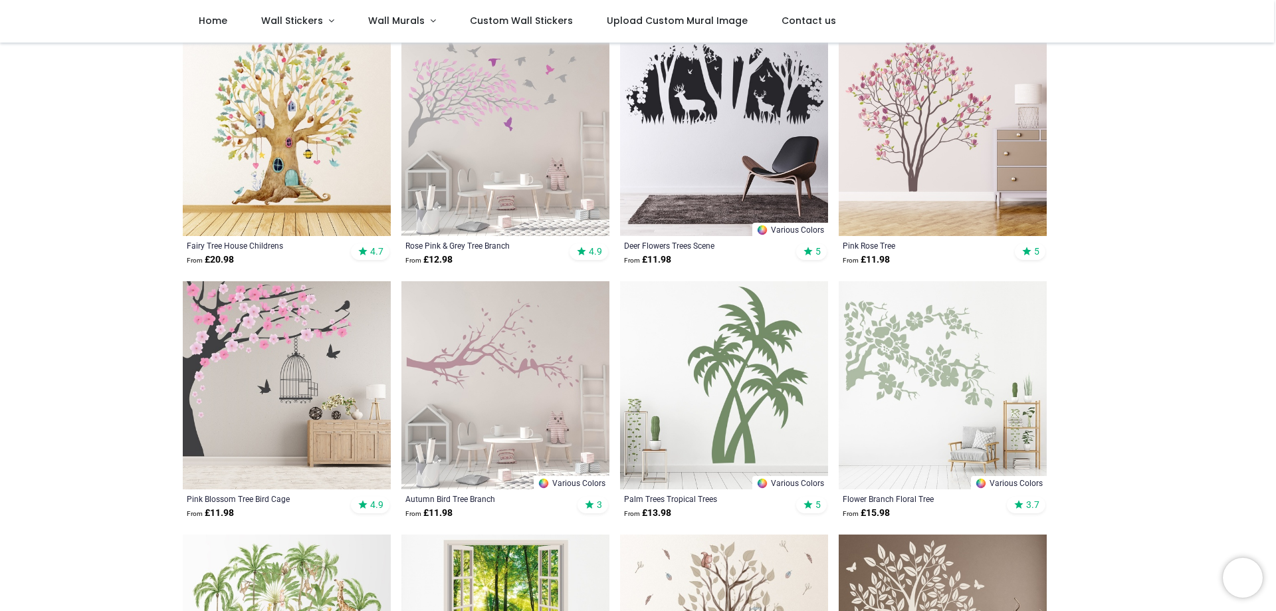
click at [484, 372] on img at bounding box center [505, 385] width 208 height 208
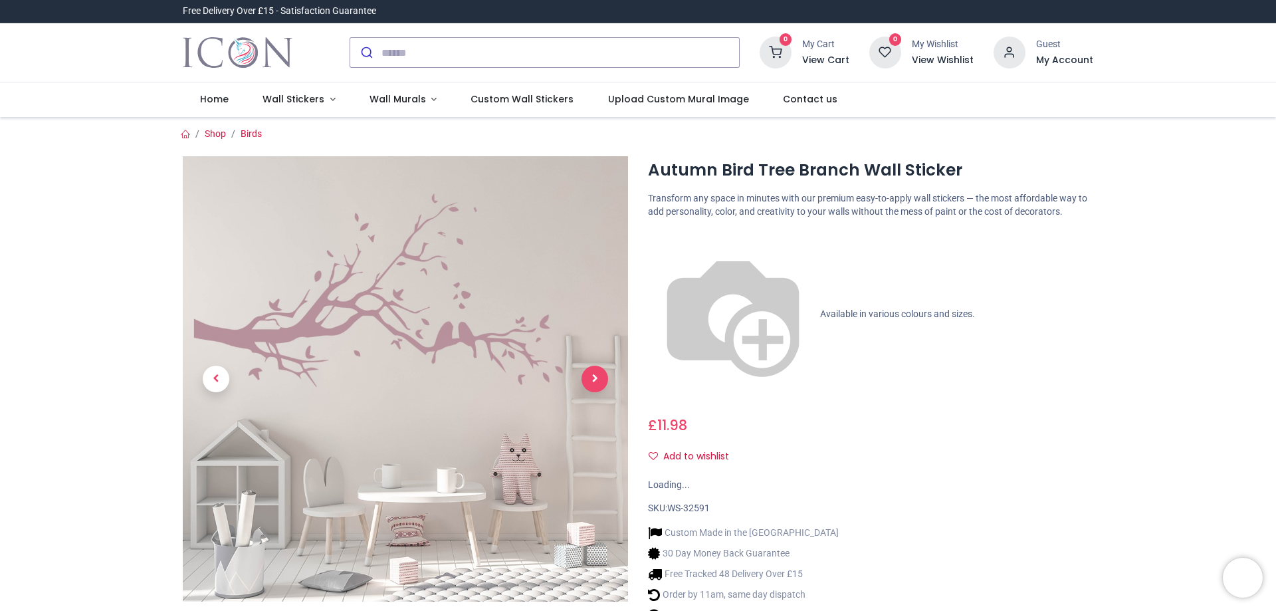
click at [590, 378] on span "Next" at bounding box center [595, 379] width 27 height 27
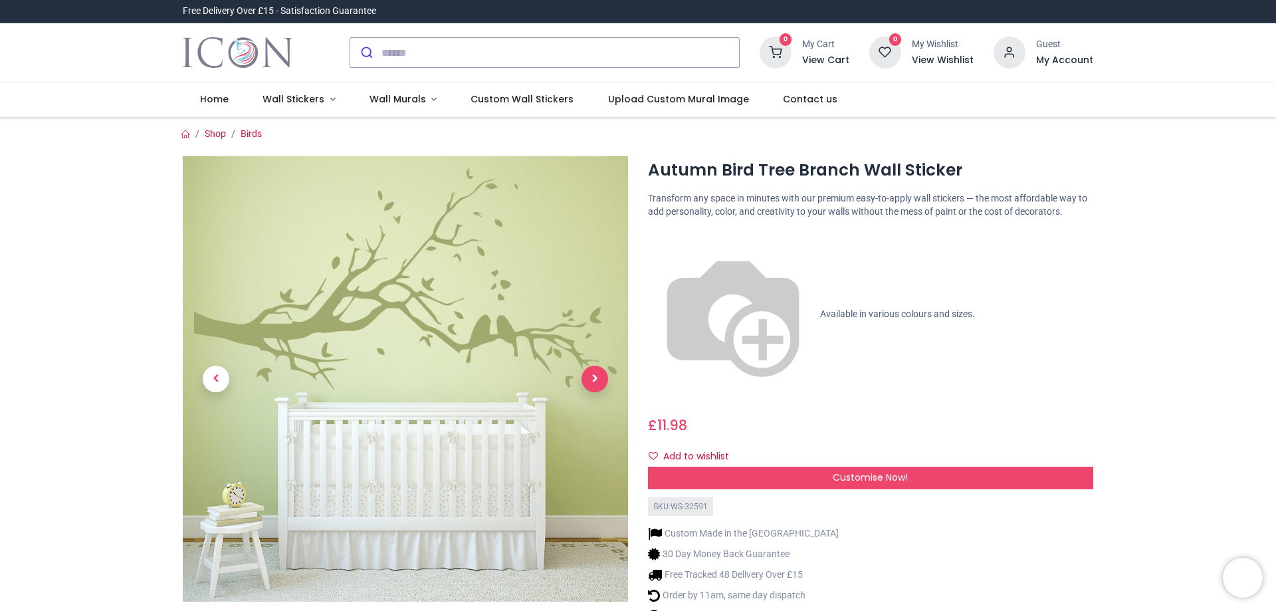
click at [590, 378] on span "Next" at bounding box center [595, 379] width 27 height 27
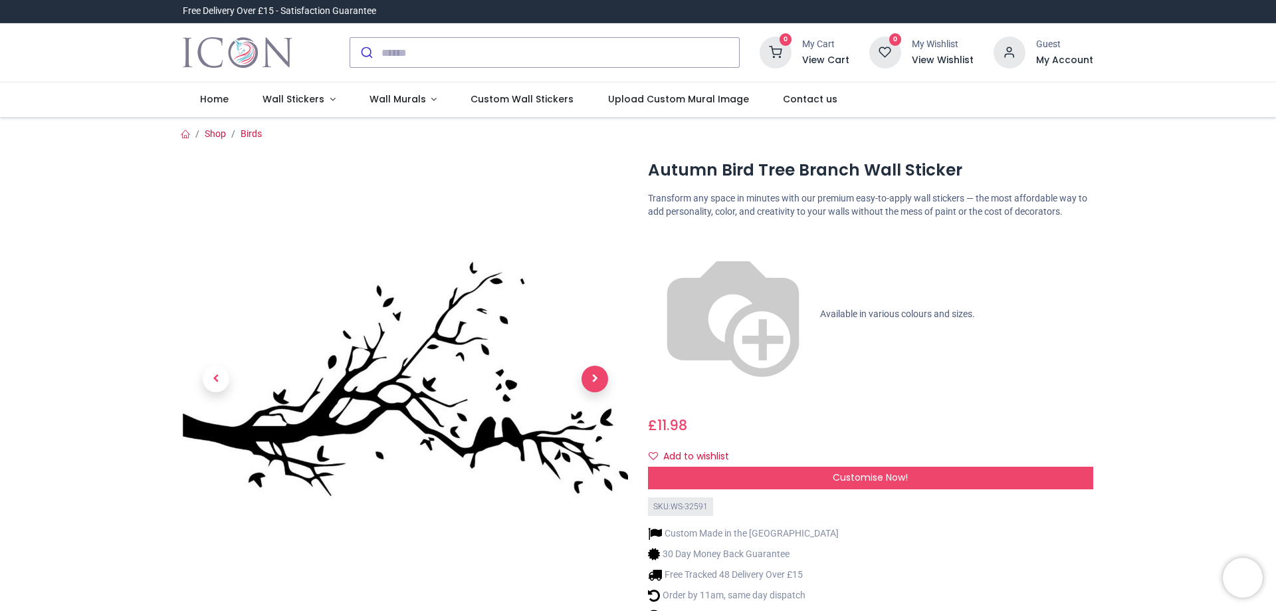
click at [590, 378] on span "Next" at bounding box center [595, 379] width 27 height 27
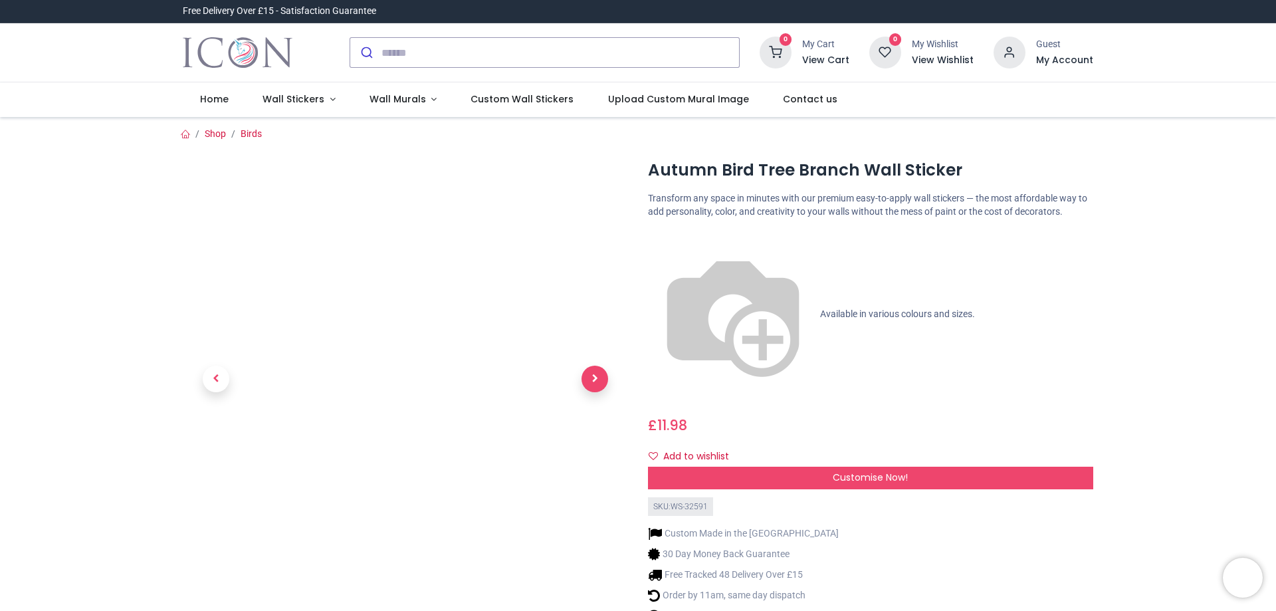
click at [590, 378] on span "Next" at bounding box center [595, 379] width 27 height 27
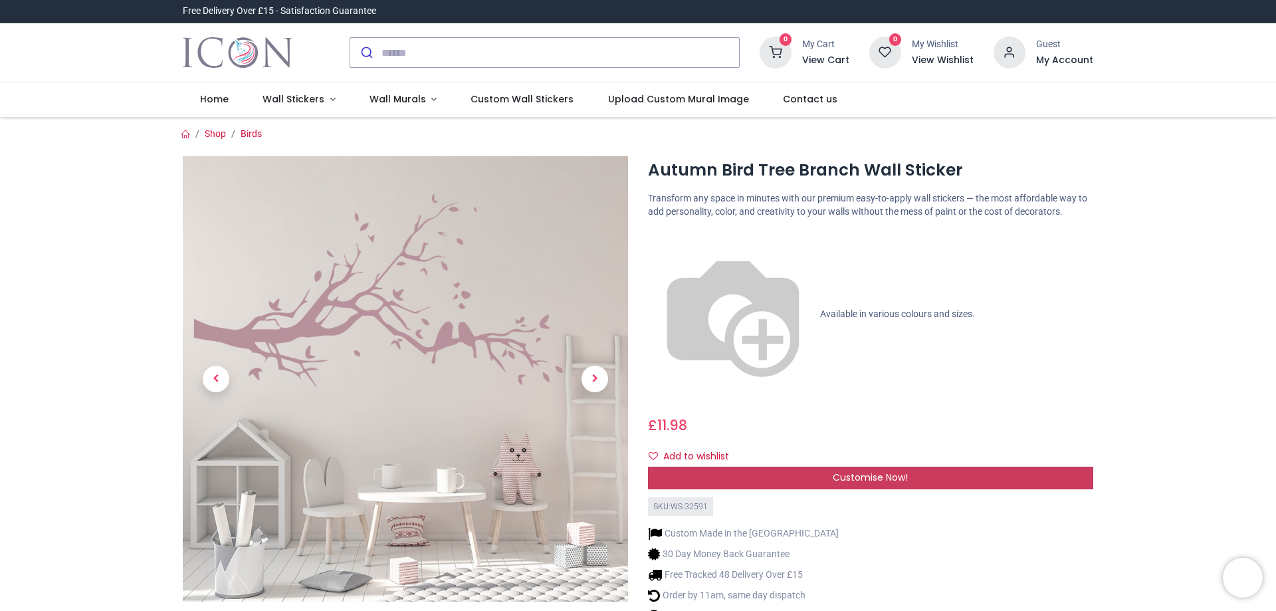
click at [889, 471] on span "Customise Now!" at bounding box center [870, 477] width 75 height 13
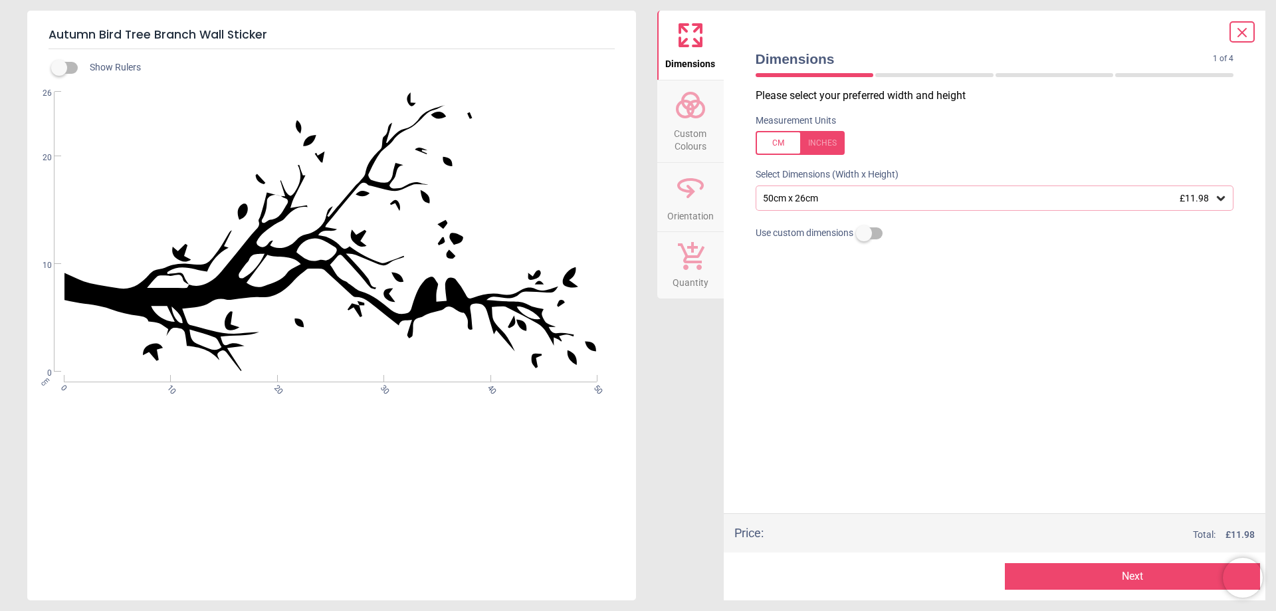
click at [687, 209] on span "Orientation" at bounding box center [690, 213] width 47 height 20
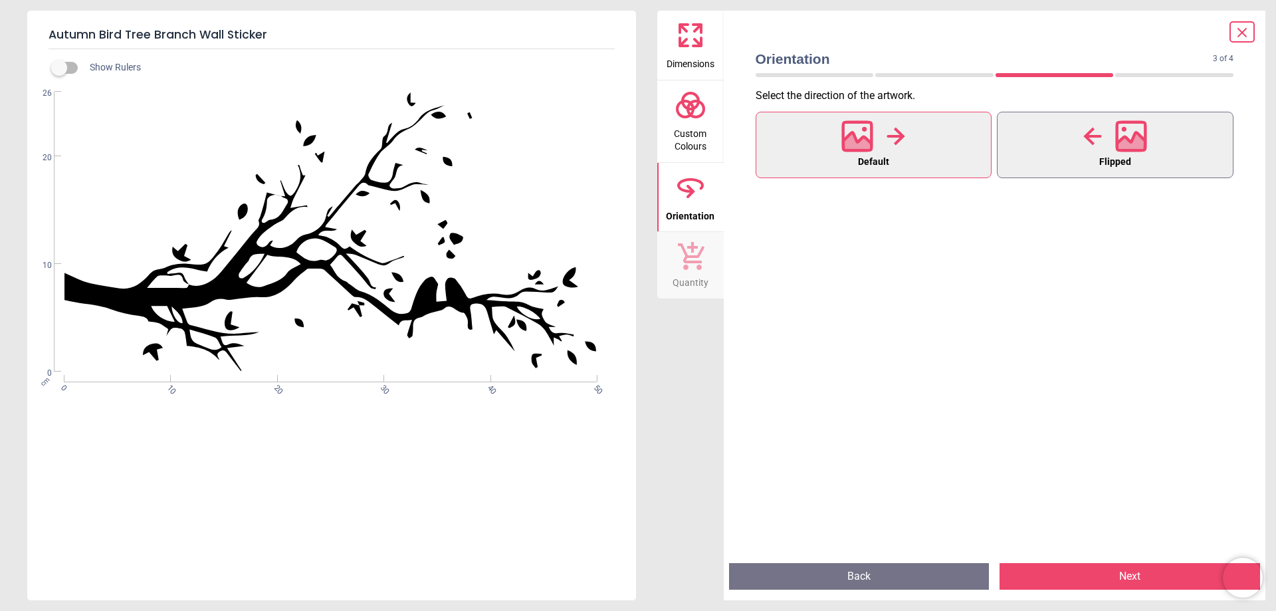
click at [1131, 139] on icon at bounding box center [1131, 136] width 32 height 32
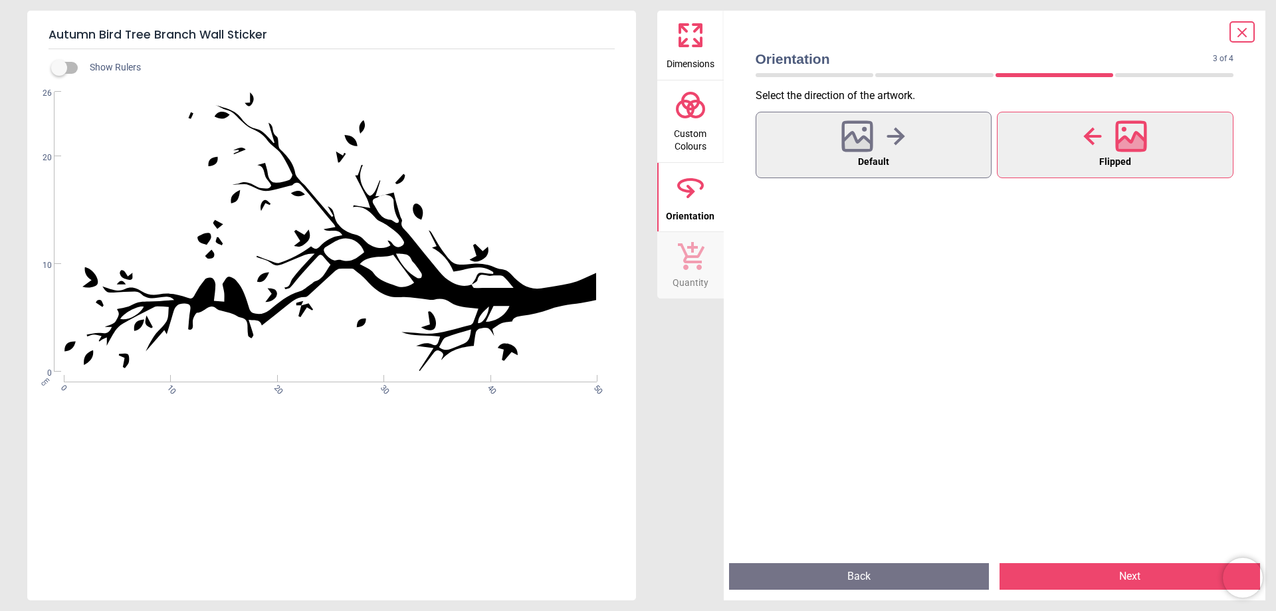
click at [1115, 573] on button "Next" at bounding box center [1130, 576] width 261 height 27
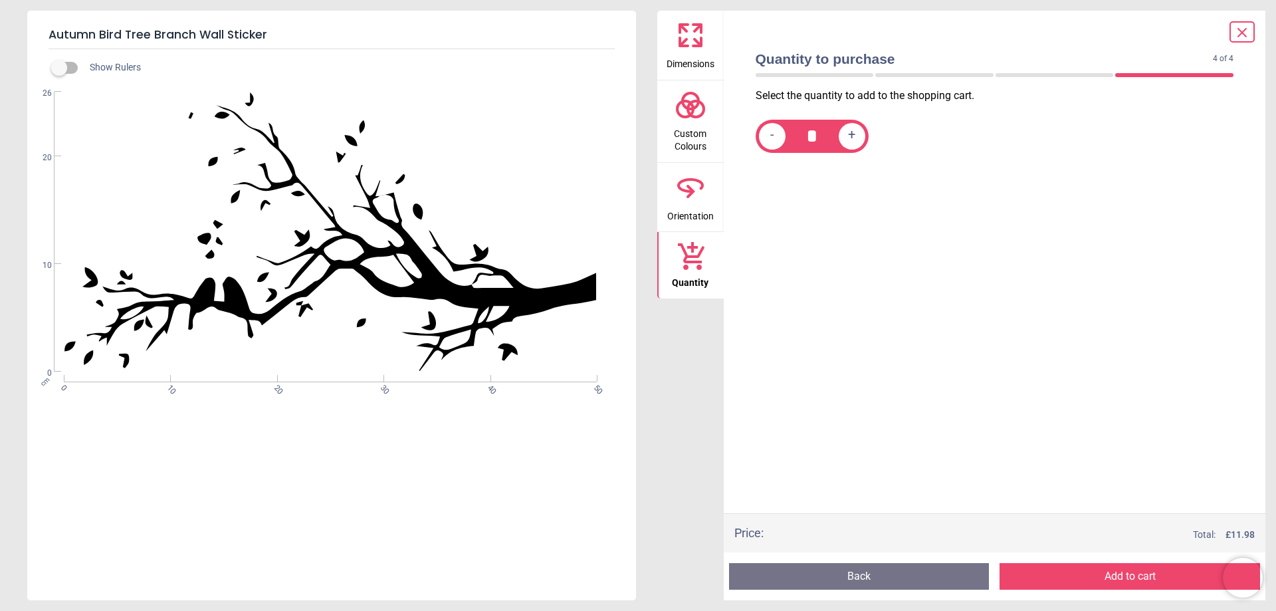
click at [701, 113] on circle at bounding box center [696, 109] width 16 height 16
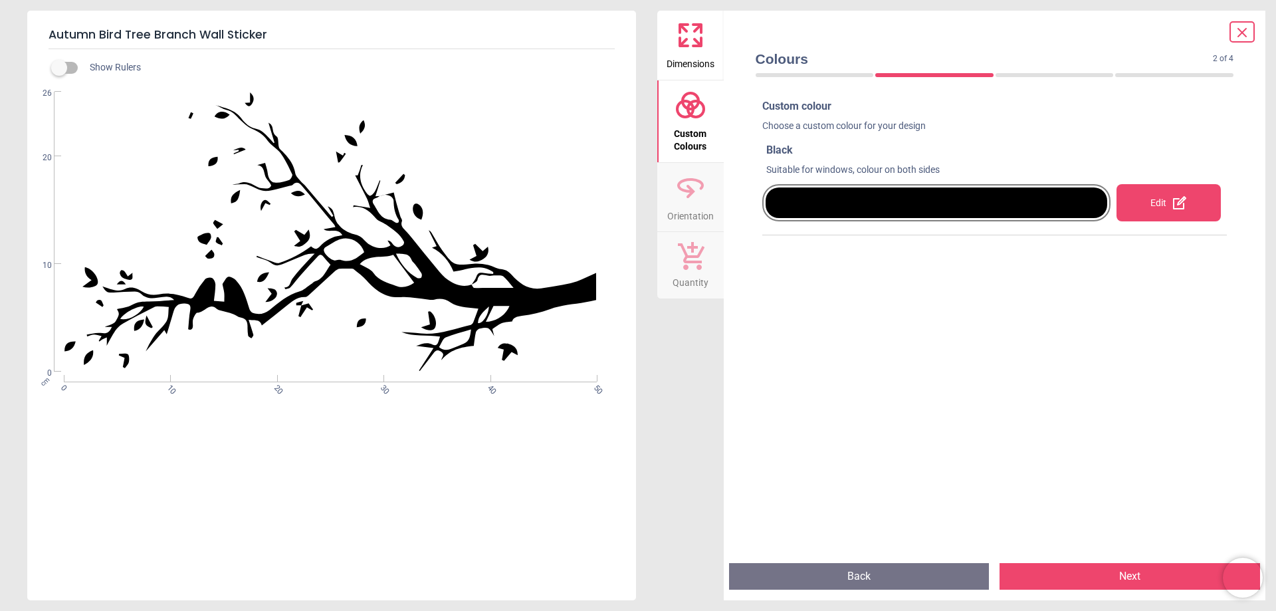
click at [1185, 199] on div "Edit" at bounding box center [1169, 202] width 104 height 37
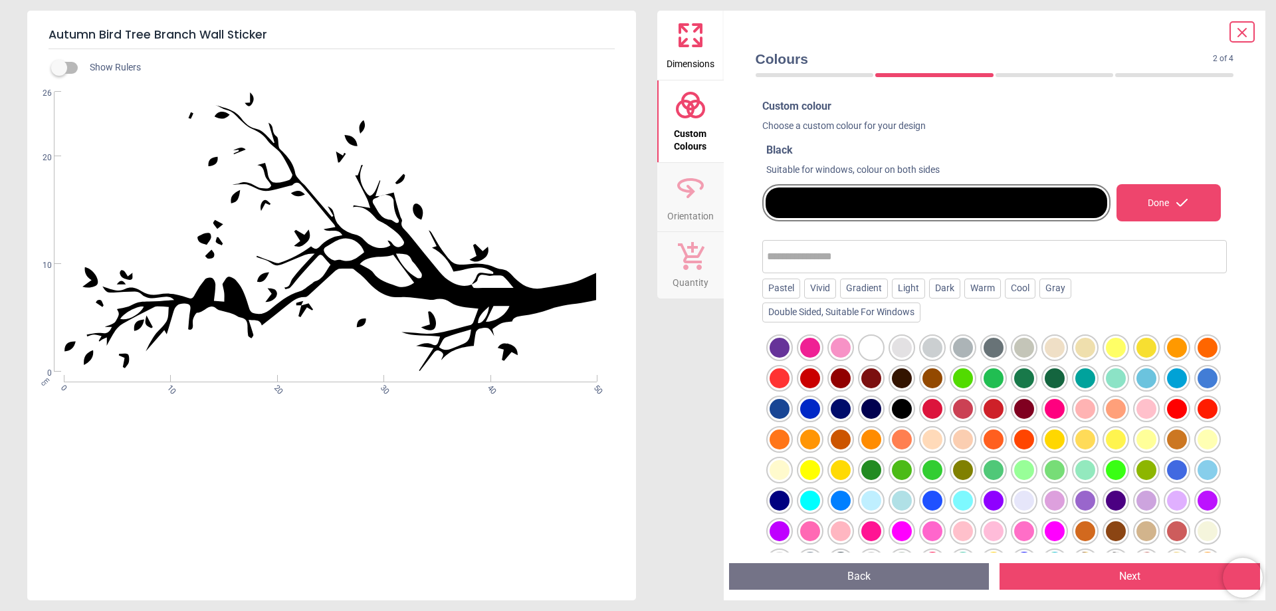
click at [851, 530] on div at bounding box center [841, 531] width 20 height 20
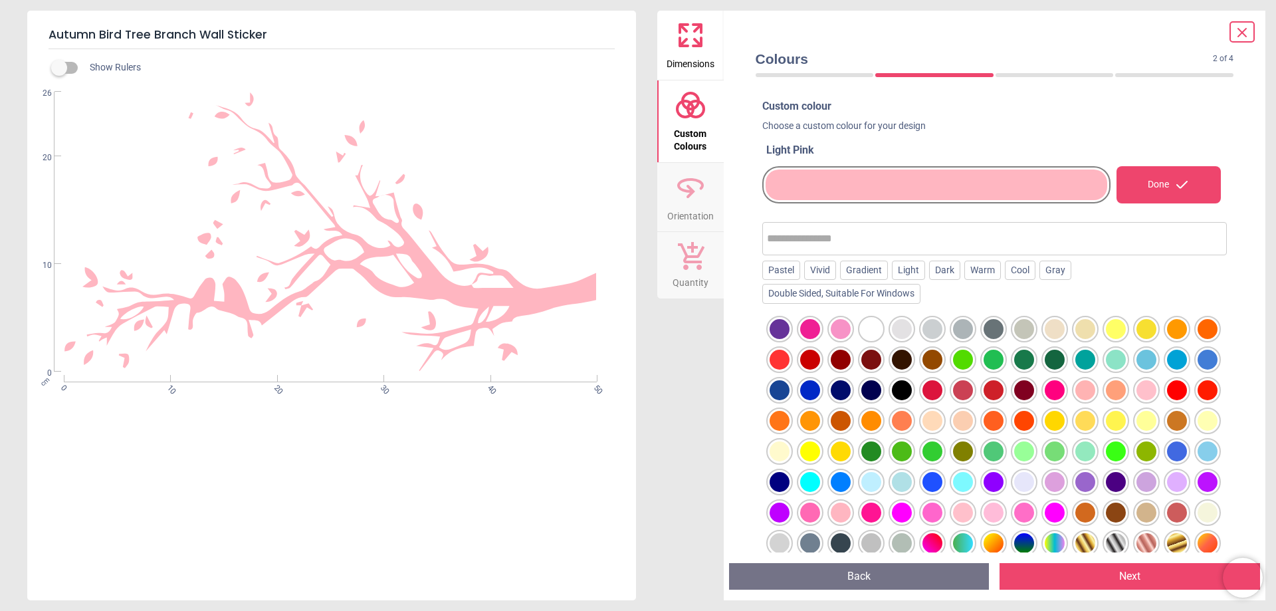
click at [973, 507] on div at bounding box center [963, 513] width 20 height 20
click at [1004, 509] on div at bounding box center [994, 513] width 20 height 20
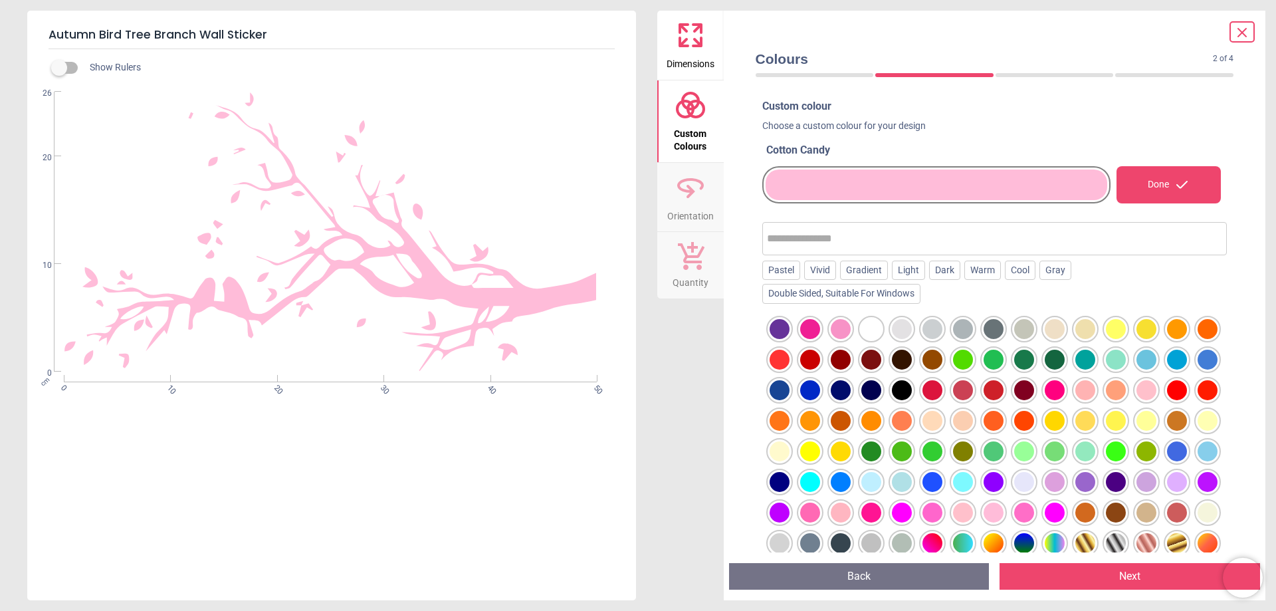
click at [973, 513] on div at bounding box center [963, 513] width 20 height 20
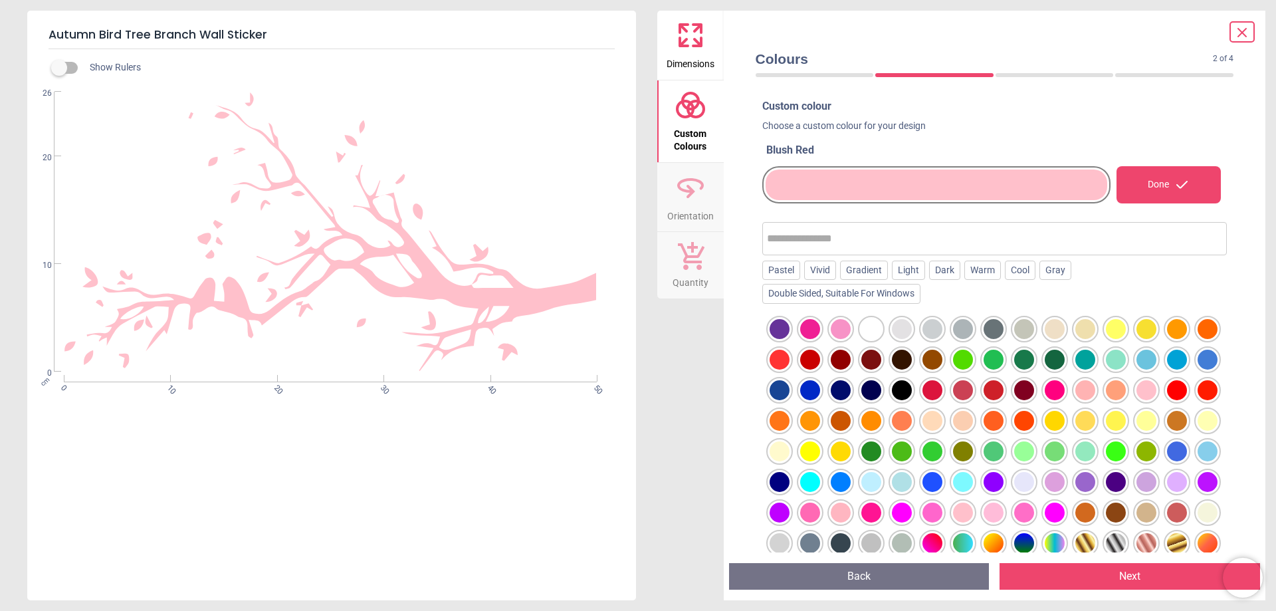
click at [1245, 38] on icon at bounding box center [1242, 33] width 16 height 16
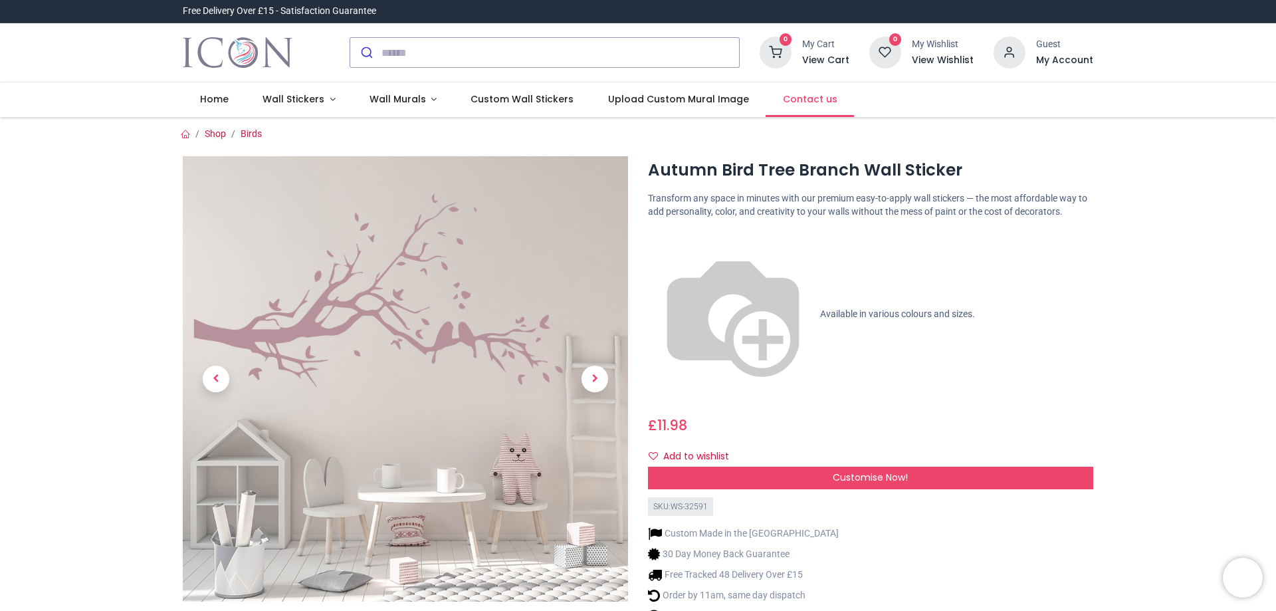
click at [796, 100] on span "Contact us" at bounding box center [810, 98] width 55 height 13
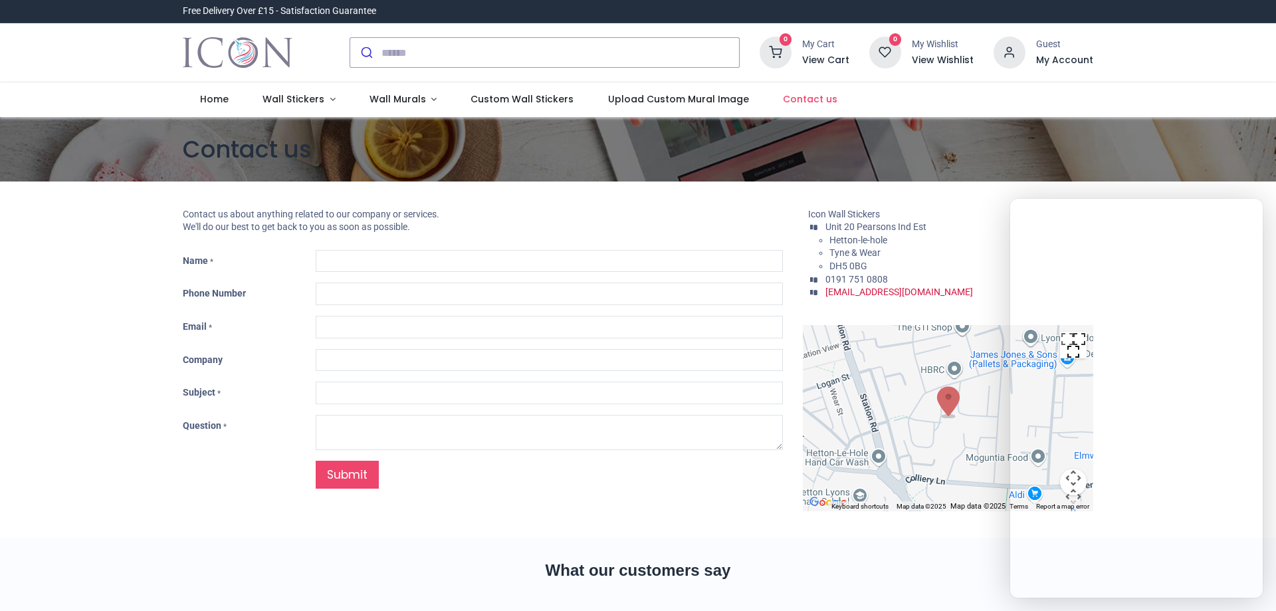
type input "***"
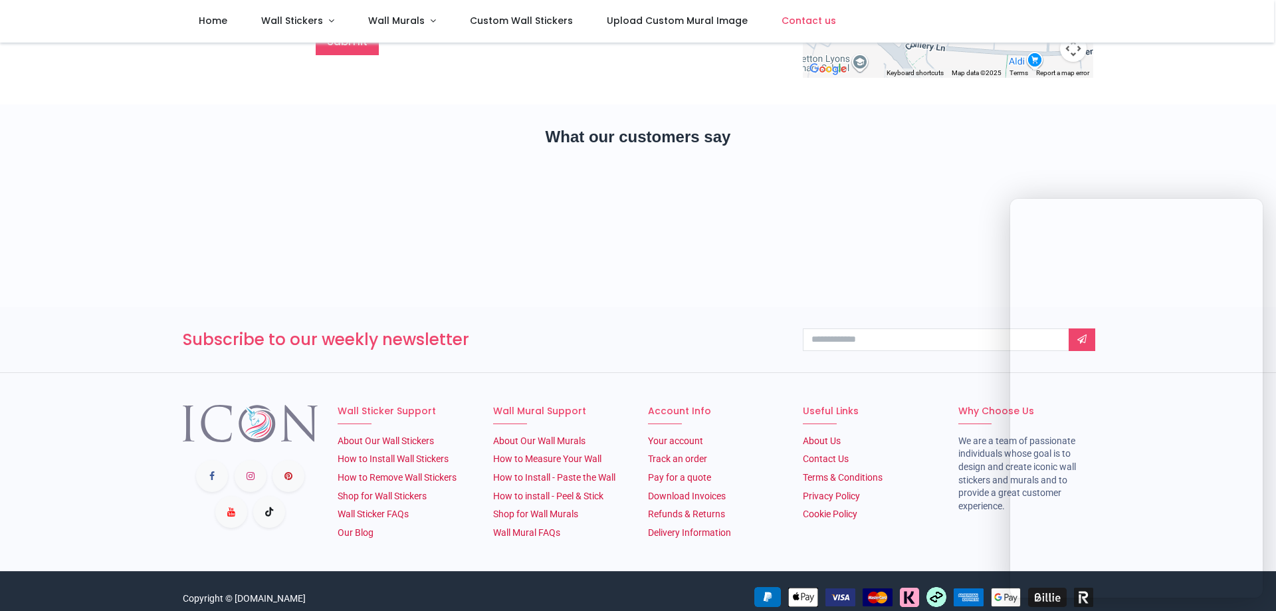
scroll to position [375, 0]
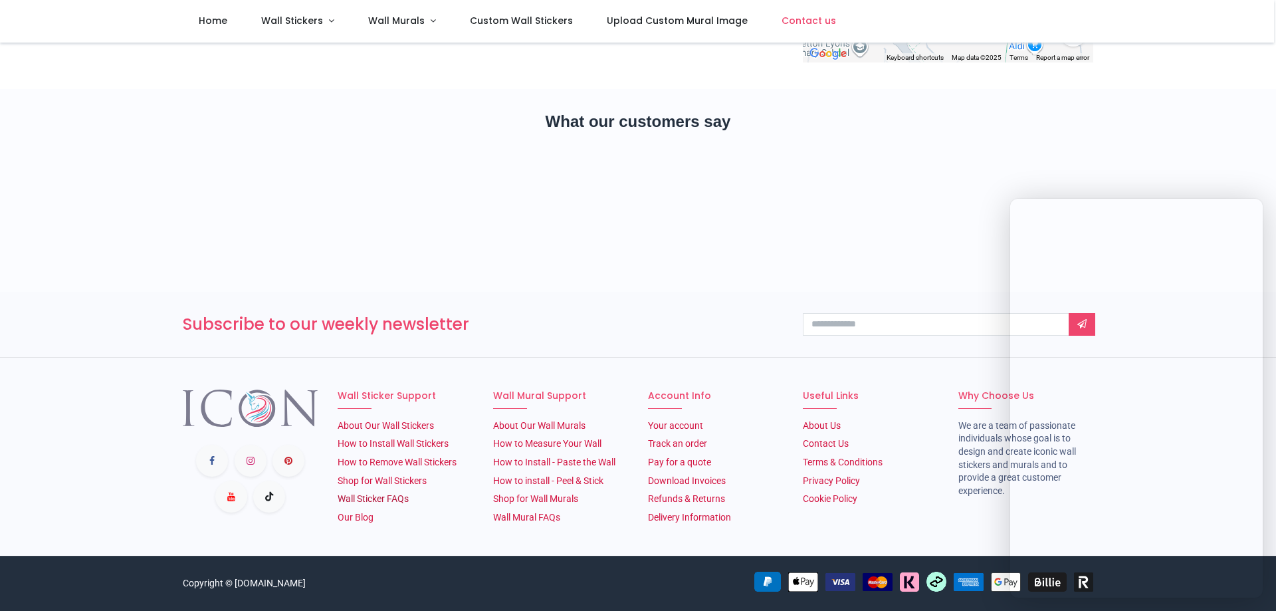
click at [394, 496] on link "Wall Sticker FAQs" at bounding box center [373, 498] width 71 height 11
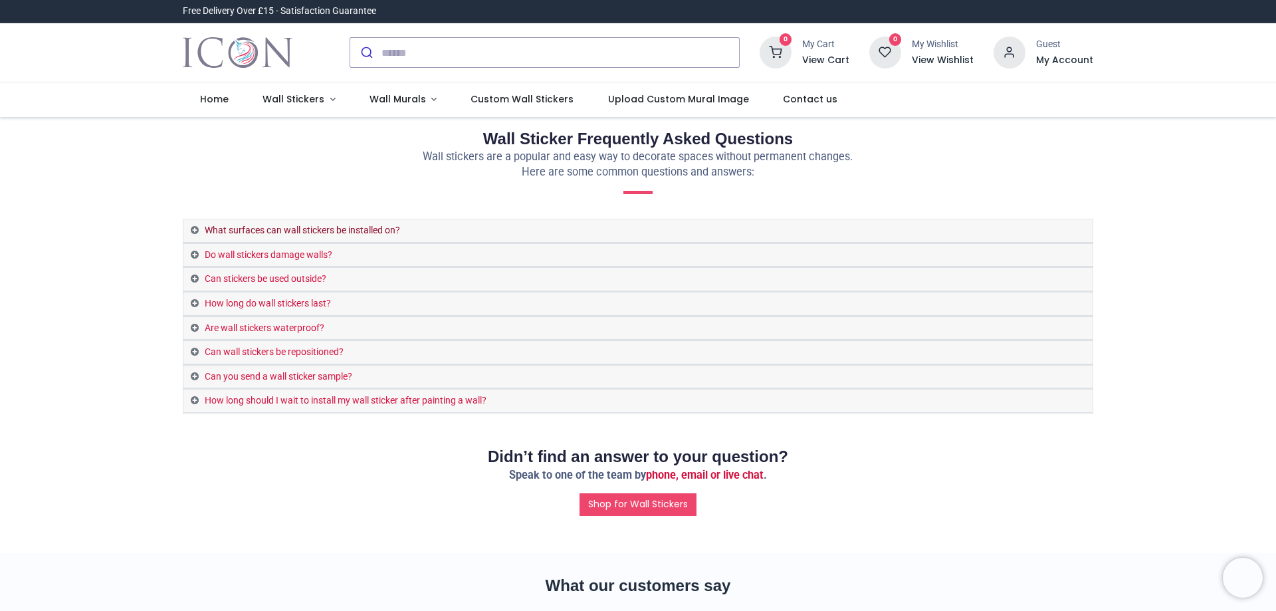
click at [370, 227] on link "What surfaces can wall stickers be installed on?" at bounding box center [637, 230] width 909 height 23
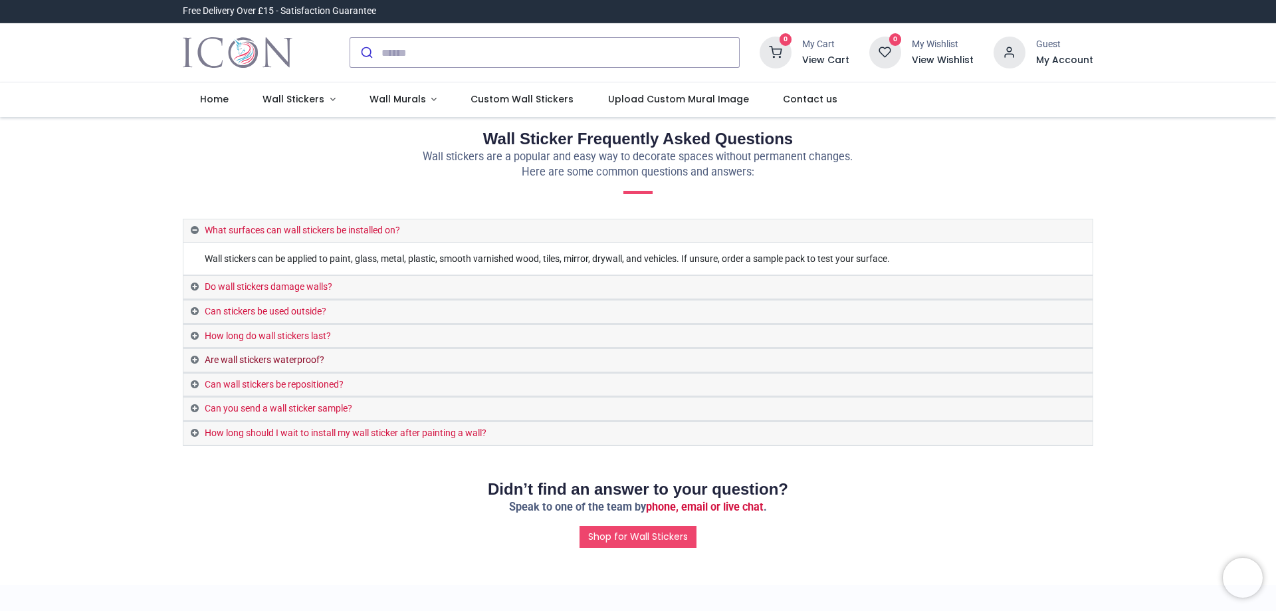
click at [300, 363] on link "Are wall stickers waterproof?" at bounding box center [637, 360] width 909 height 23
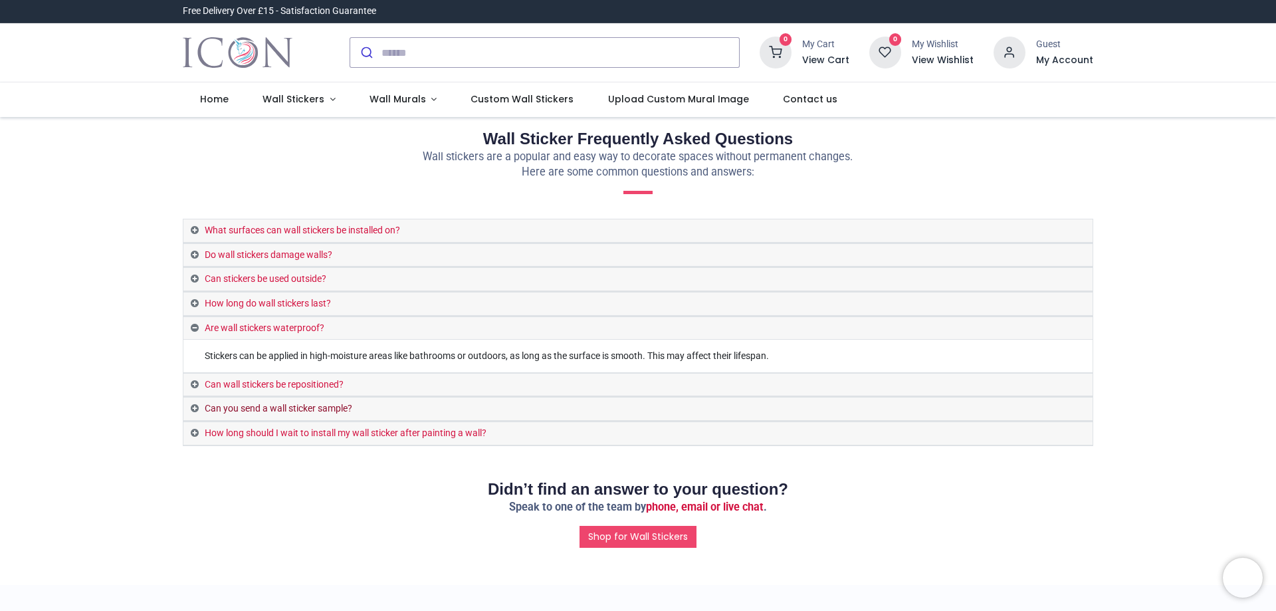
click at [314, 407] on link "Can you send a wall sticker sample?" at bounding box center [637, 408] width 909 height 23
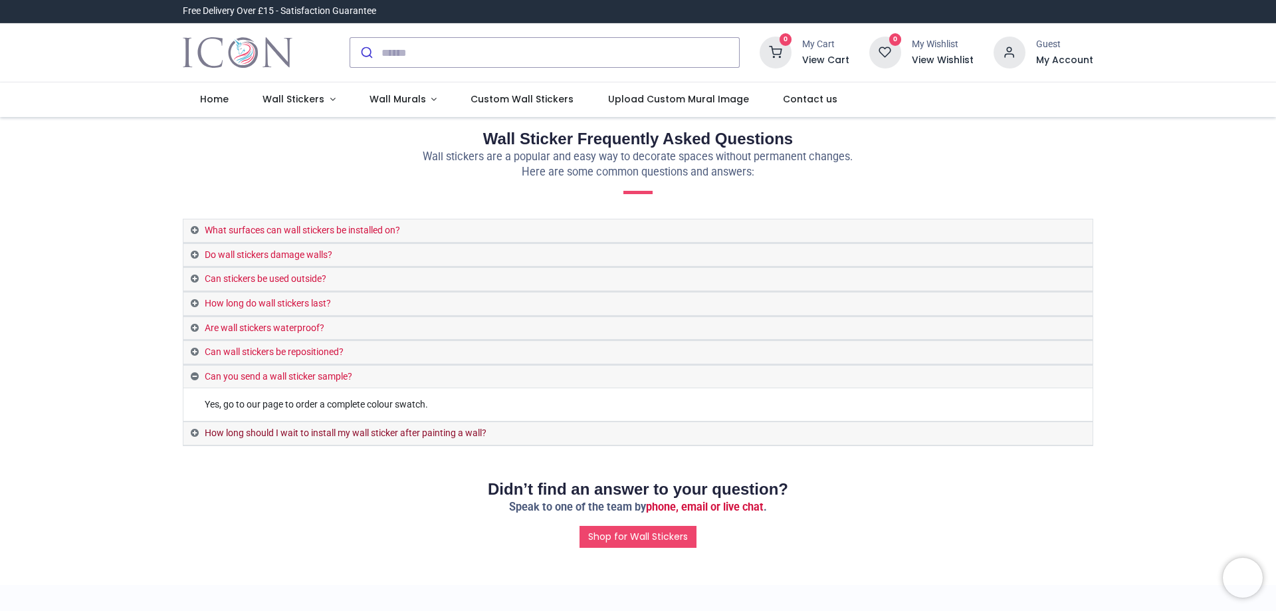
click at [311, 434] on link "How long should I wait to install my wall sticker after painting a wall?" at bounding box center [637, 433] width 909 height 23
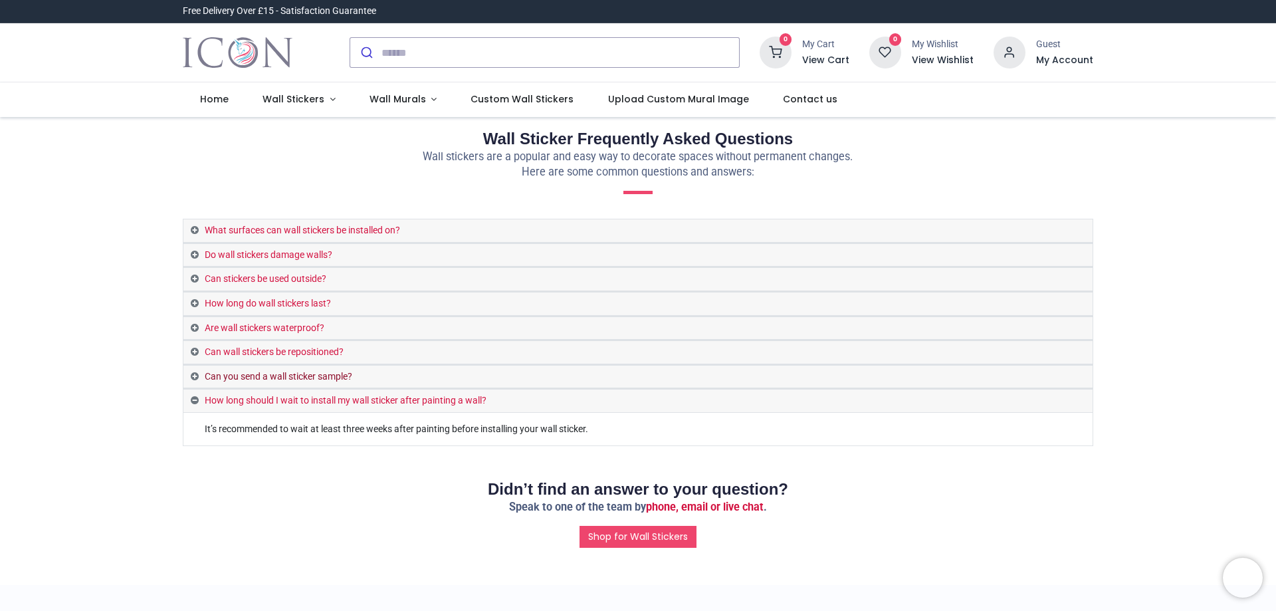
click at [305, 378] on link "Can you send a wall sticker sample?" at bounding box center [637, 377] width 909 height 23
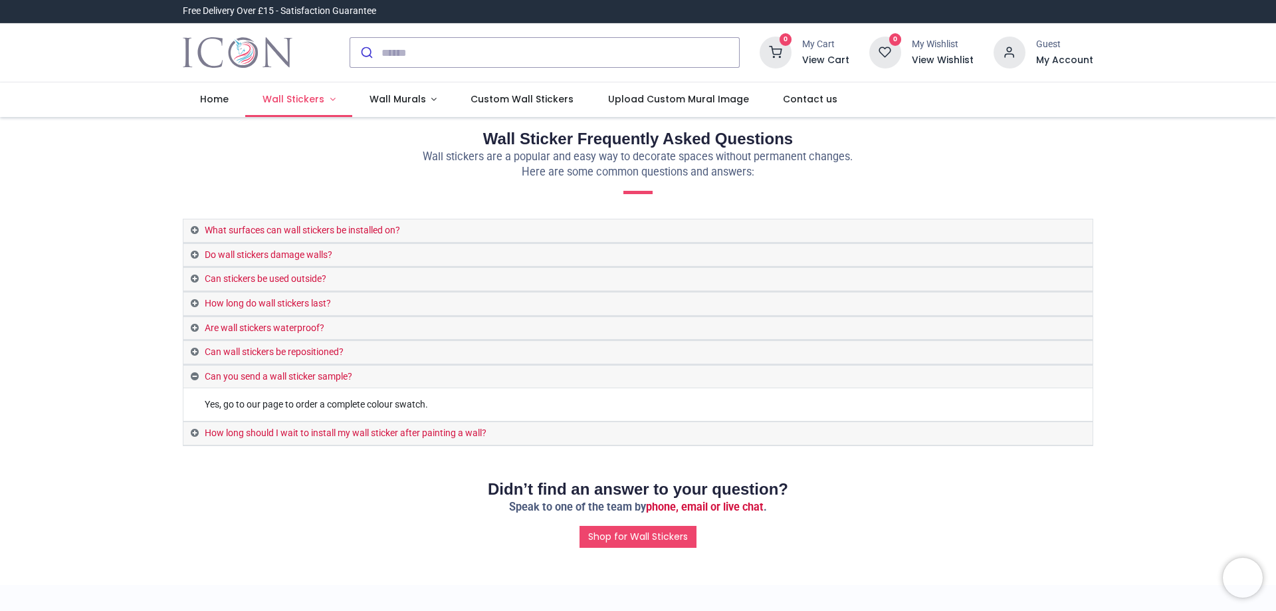
click at [284, 98] on span "Wall Stickers" at bounding box center [294, 98] width 62 height 13
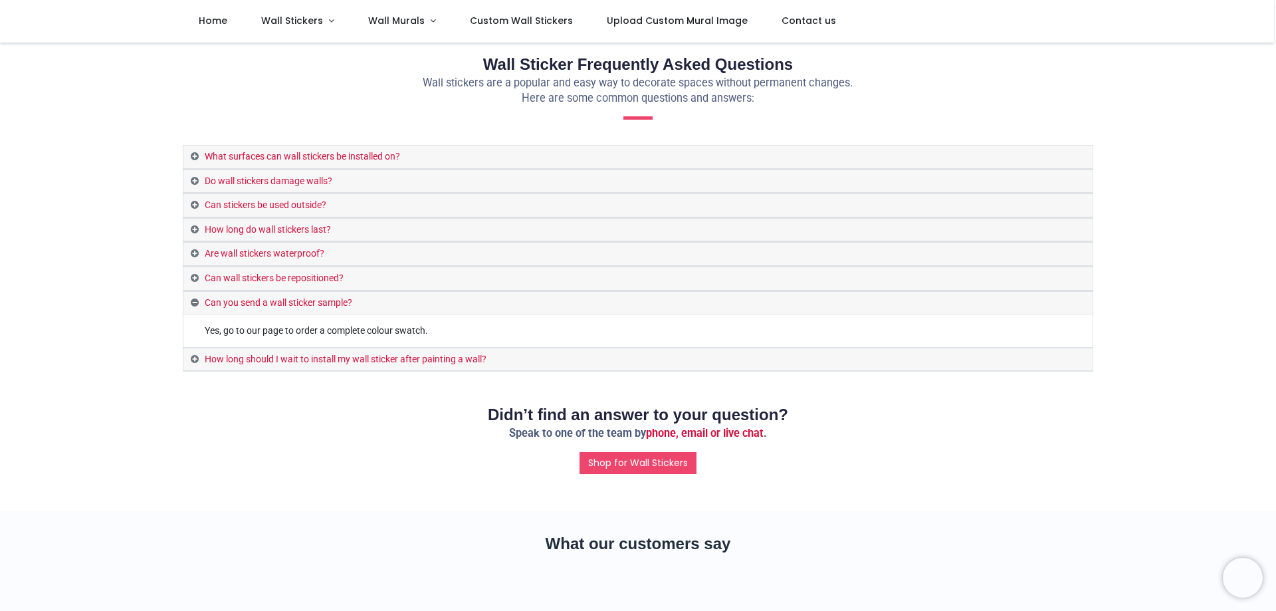
scroll to position [133, 0]
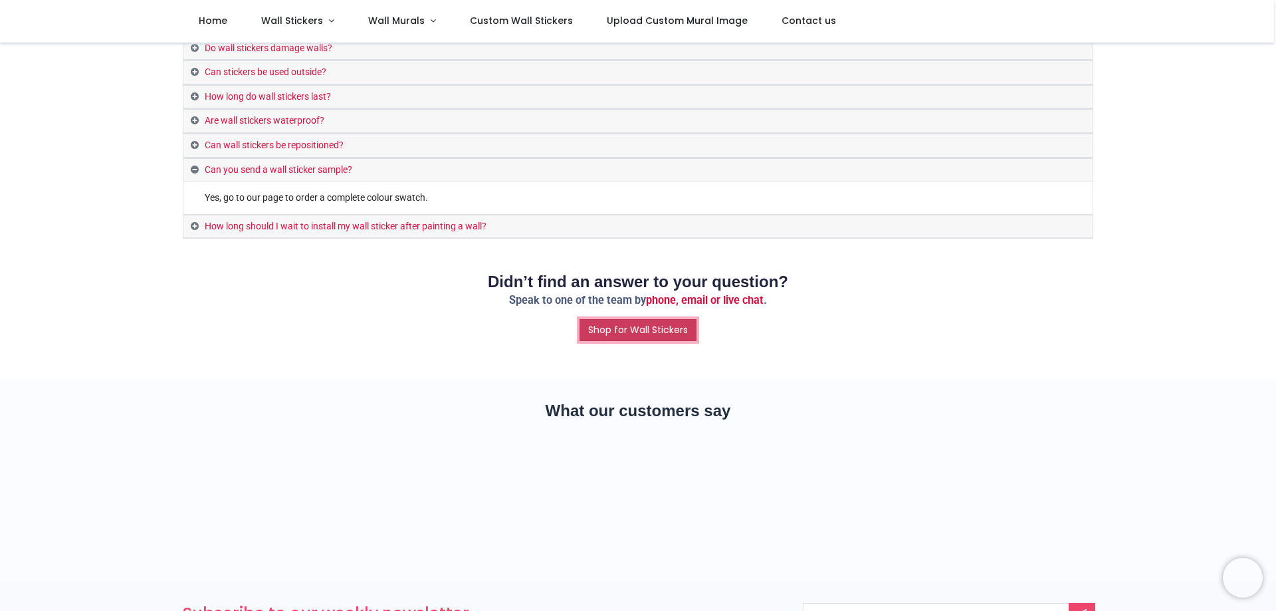
click at [645, 334] on link "Shop for Wall Stickers" at bounding box center [638, 330] width 117 height 23
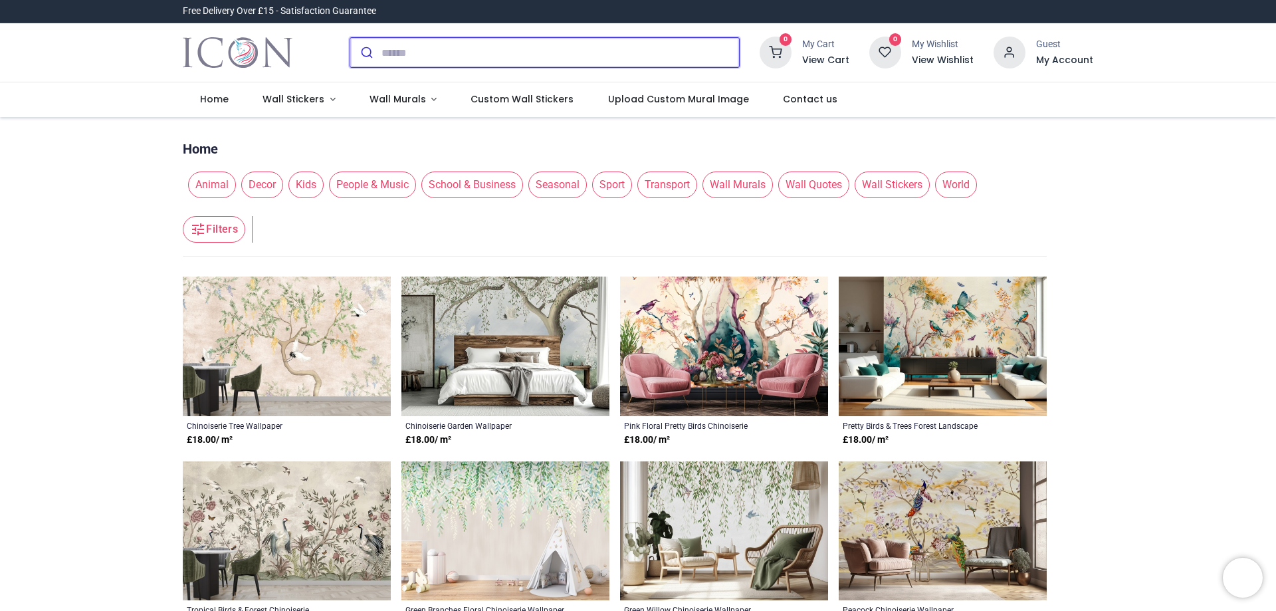
click at [562, 57] on input "search" at bounding box center [561, 52] width 358 height 29
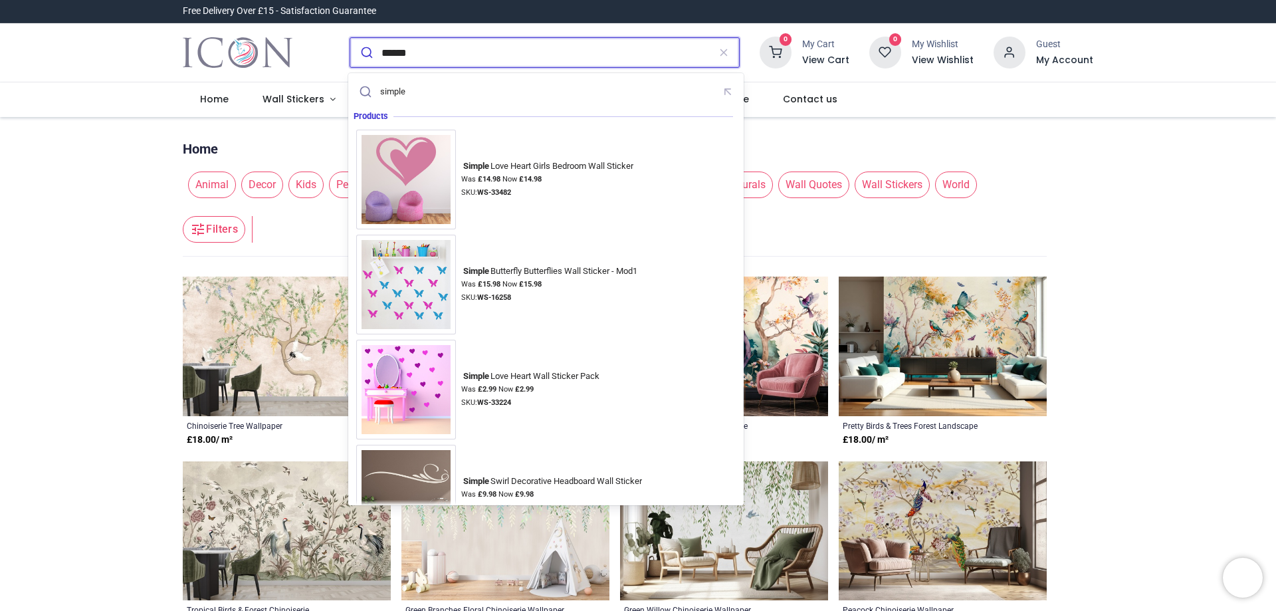
type input "******"
click at [350, 38] on button "submit" at bounding box center [365, 52] width 31 height 29
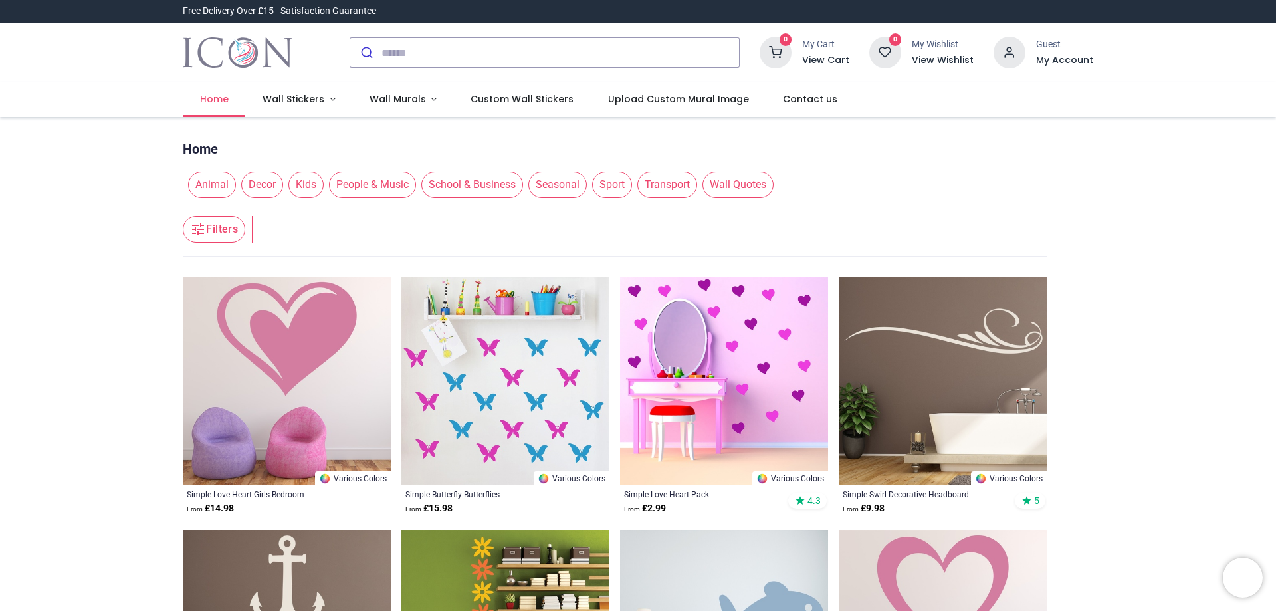
click at [221, 102] on span "Home" at bounding box center [214, 98] width 29 height 13
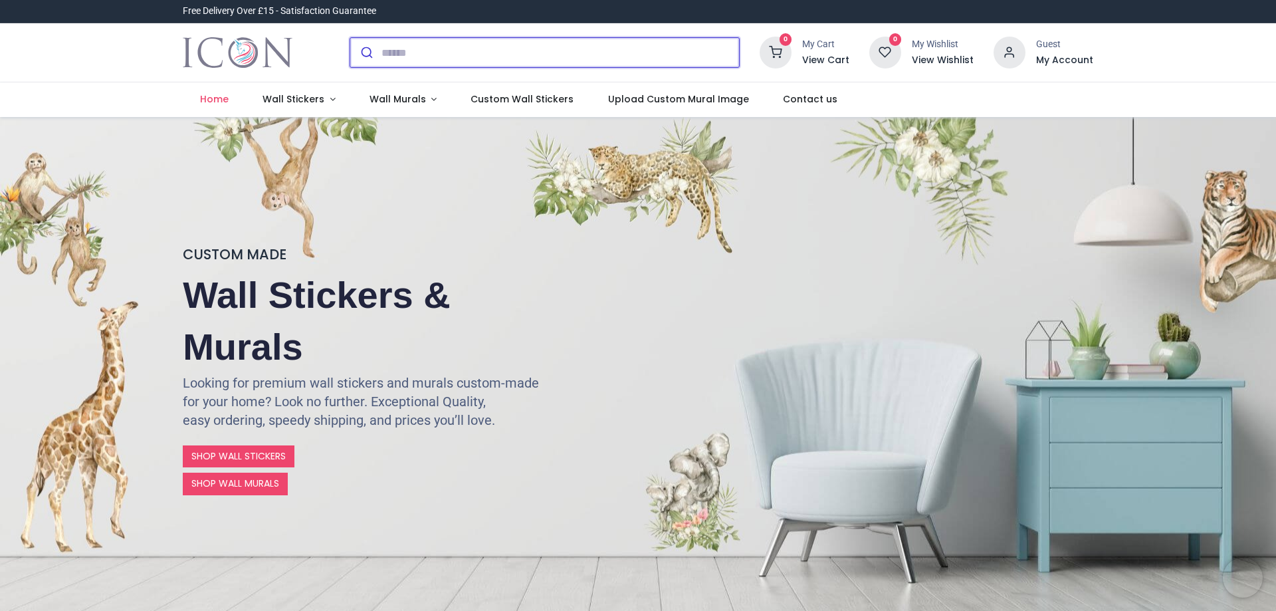
click at [425, 53] on input "search" at bounding box center [561, 52] width 358 height 29
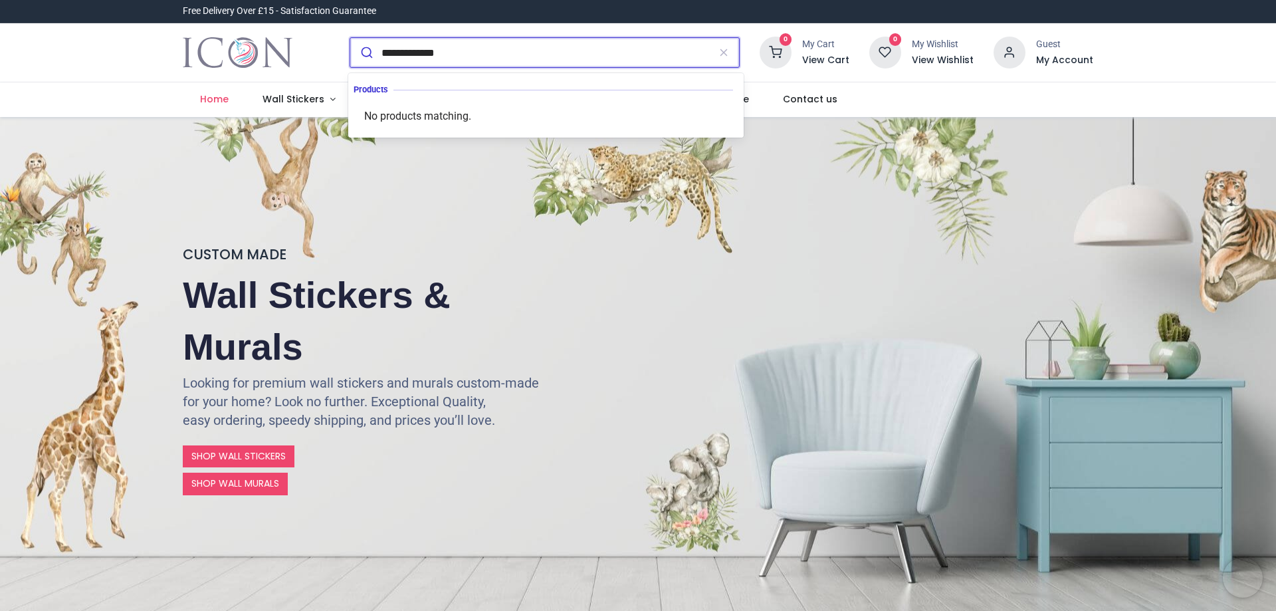
type input "**********"
click at [350, 38] on button "submit" at bounding box center [365, 52] width 31 height 29
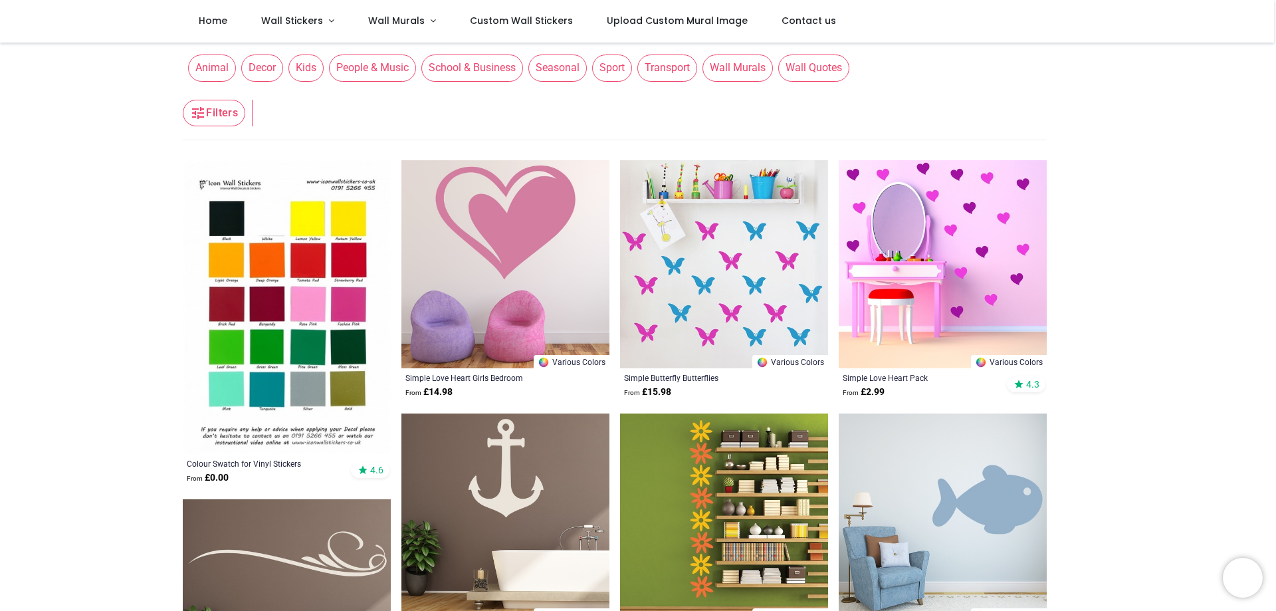
scroll to position [133, 0]
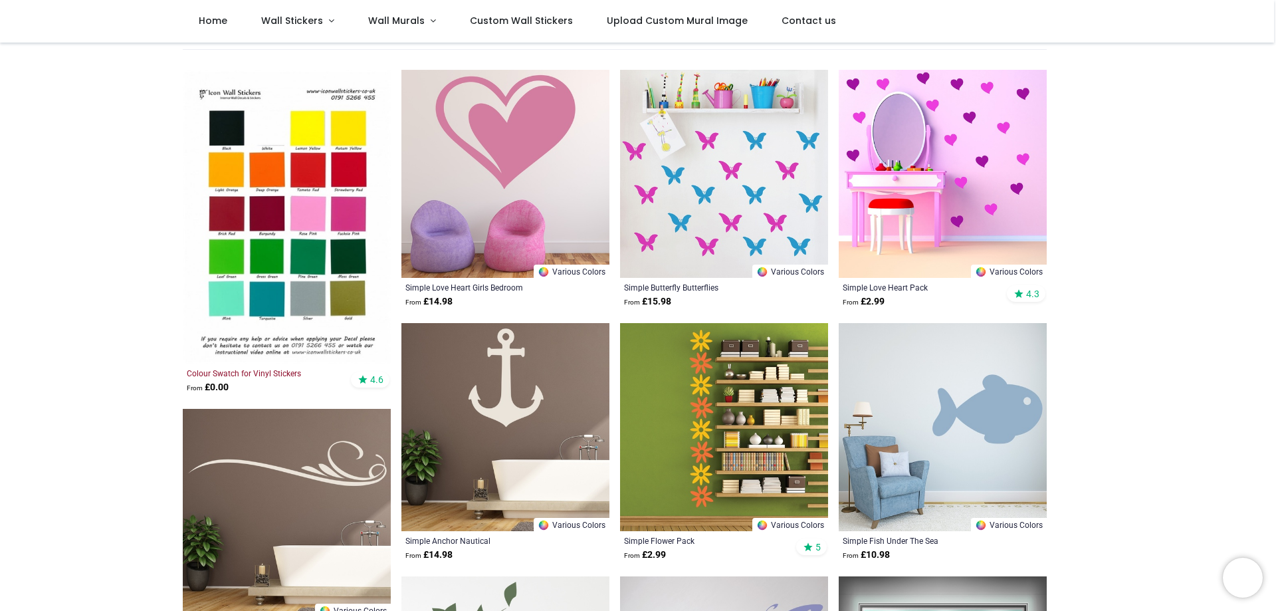
click at [225, 372] on div "Colour Swatch for Vinyl Stickers" at bounding box center [267, 373] width 160 height 11
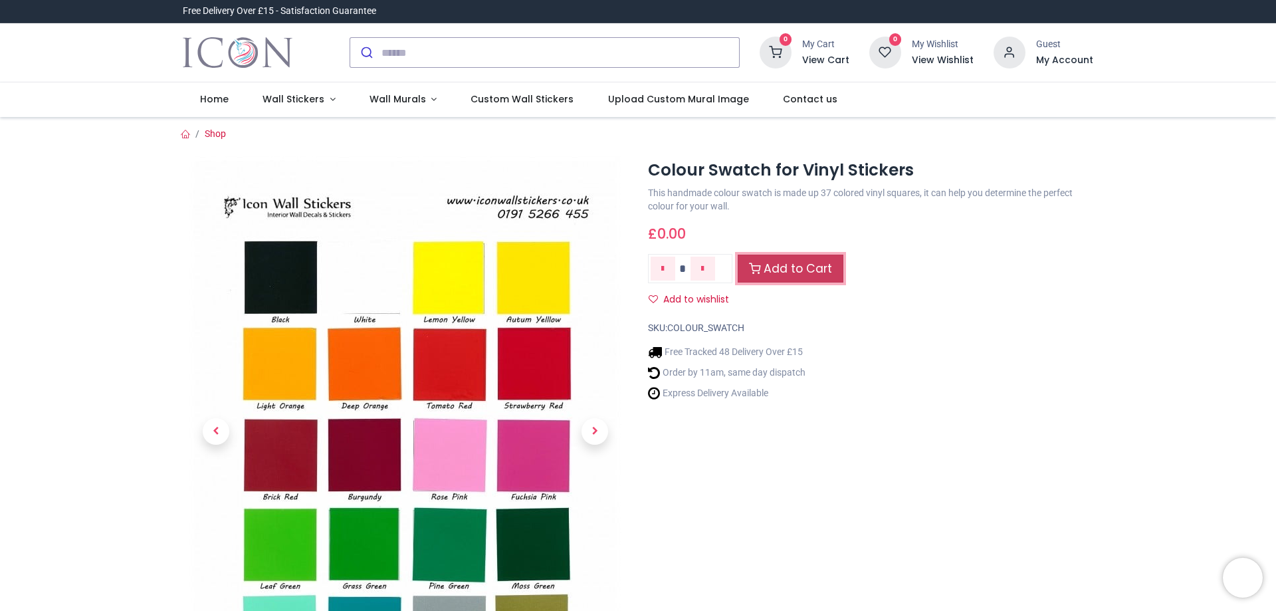
click at [838, 273] on link "Add to Cart" at bounding box center [791, 269] width 106 height 29
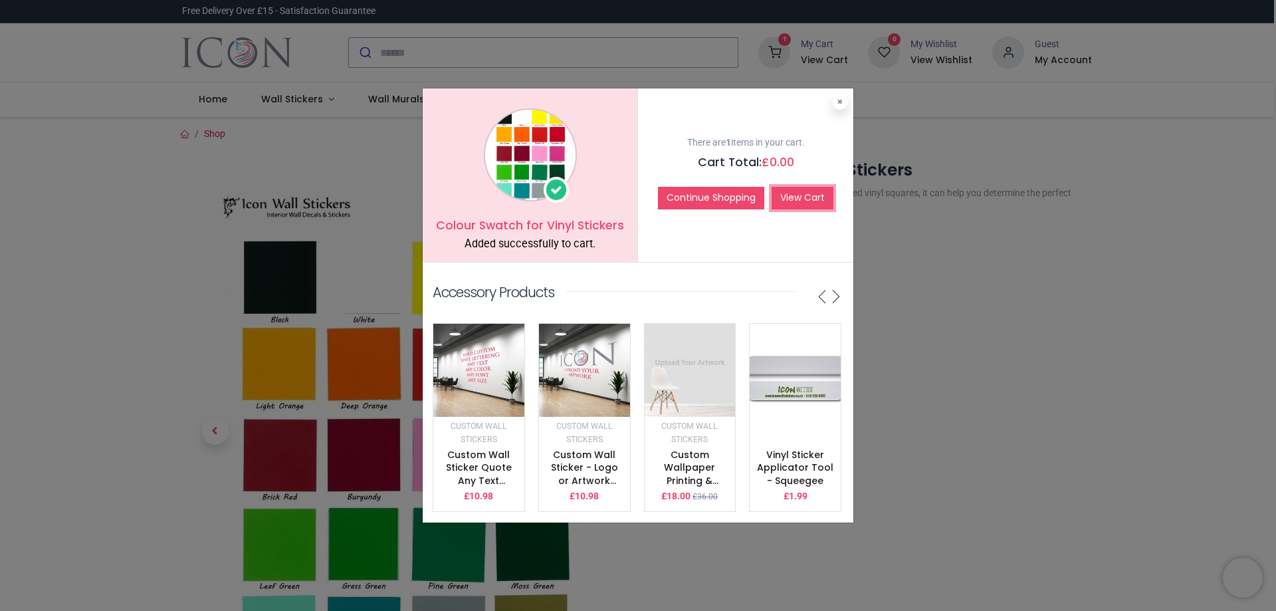
click at [800, 188] on link "View Cart" at bounding box center [803, 198] width 62 height 23
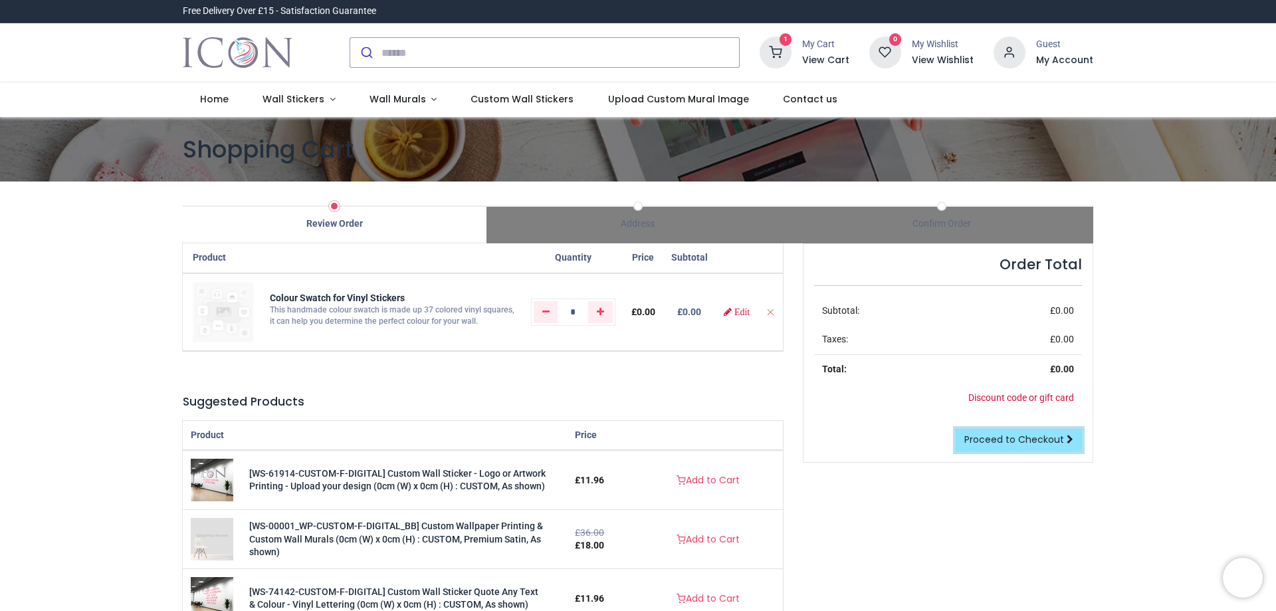
click at [989, 437] on span "Proceed to Checkout" at bounding box center [1014, 439] width 100 height 13
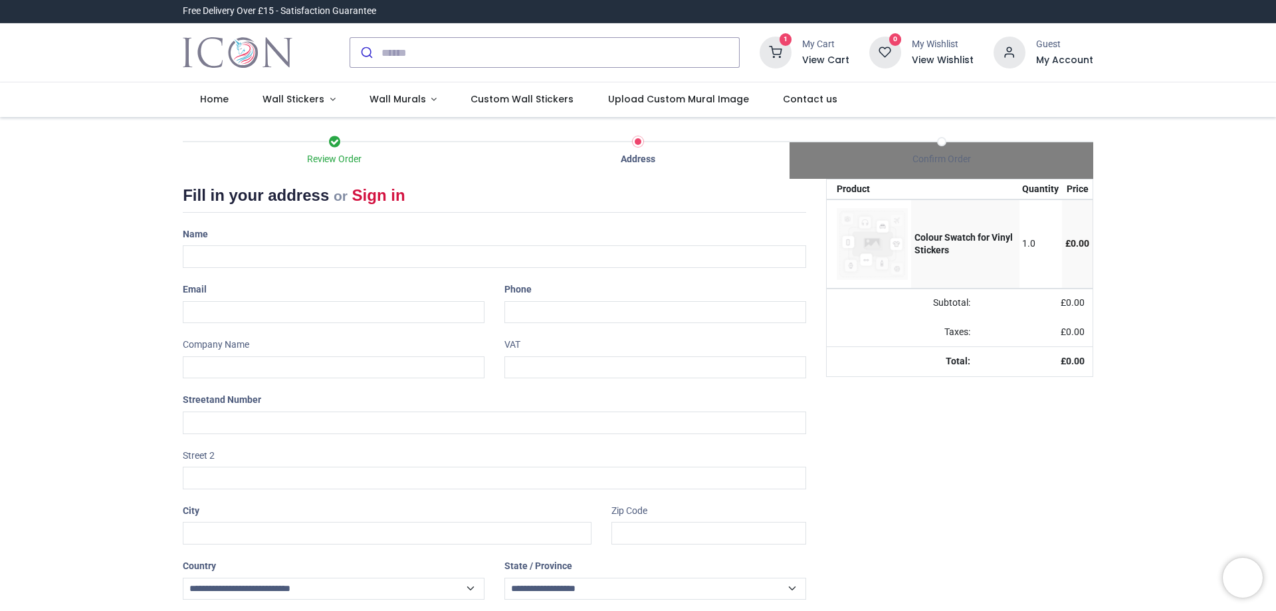
select select "***"
click at [376, 253] on input "text" at bounding box center [494, 256] width 623 height 23
type input "**********"
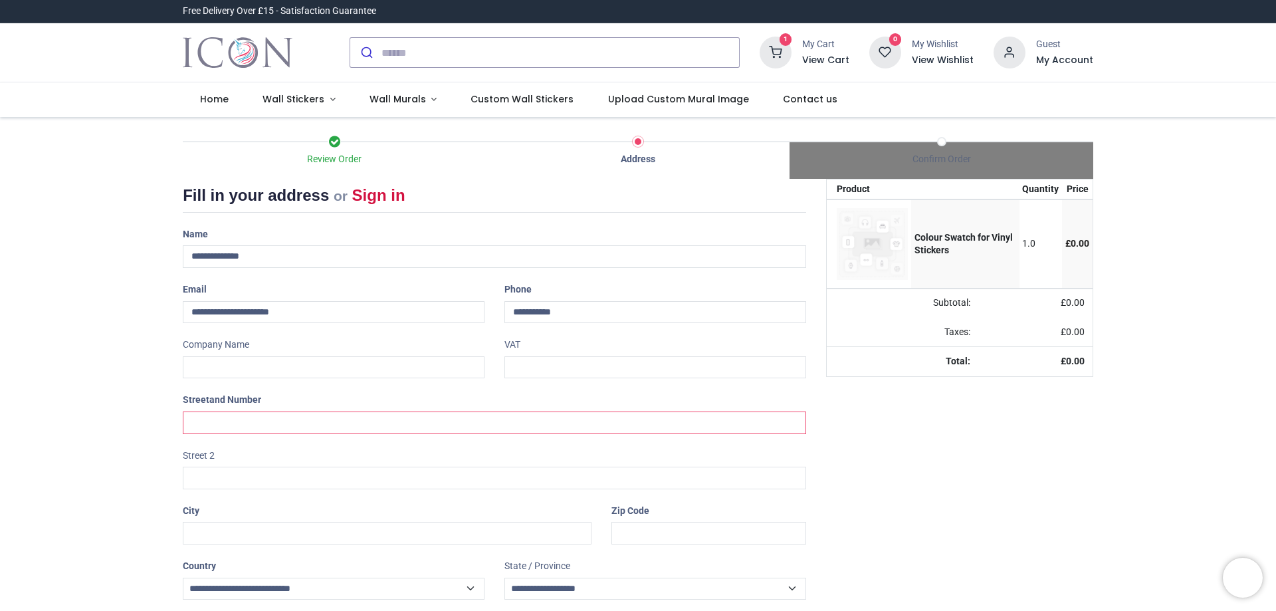
type input "**********"
type input "******"
type input "**********"
type input "********"
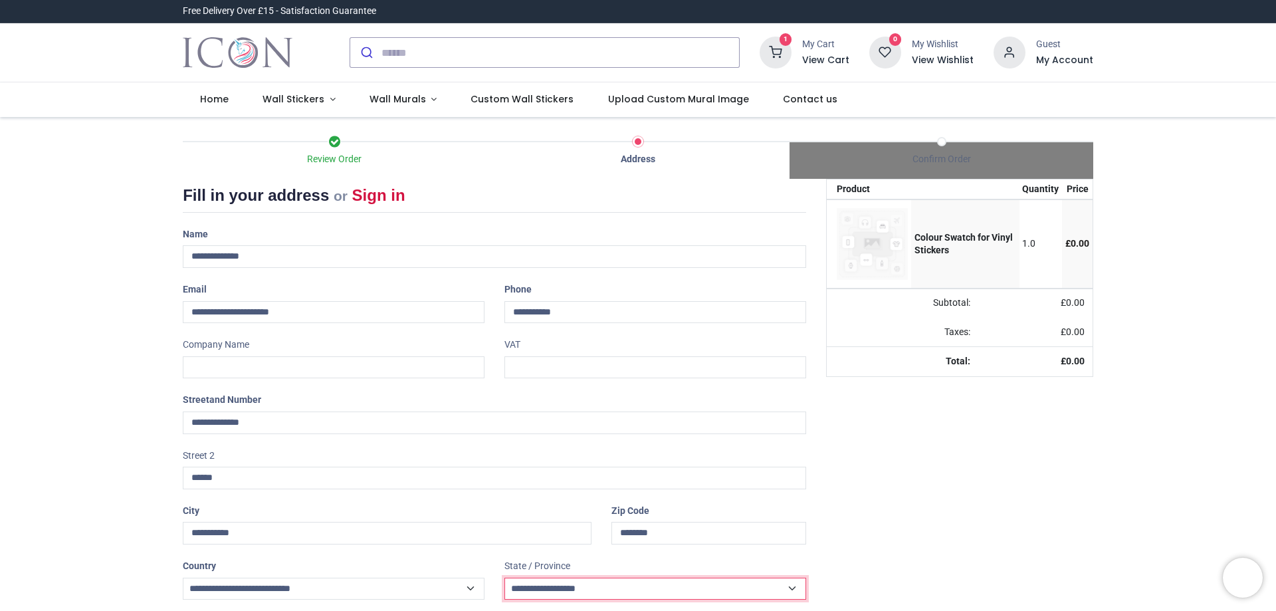
select select "***"
click at [568, 311] on input "**********" at bounding box center [656, 312] width 302 height 23
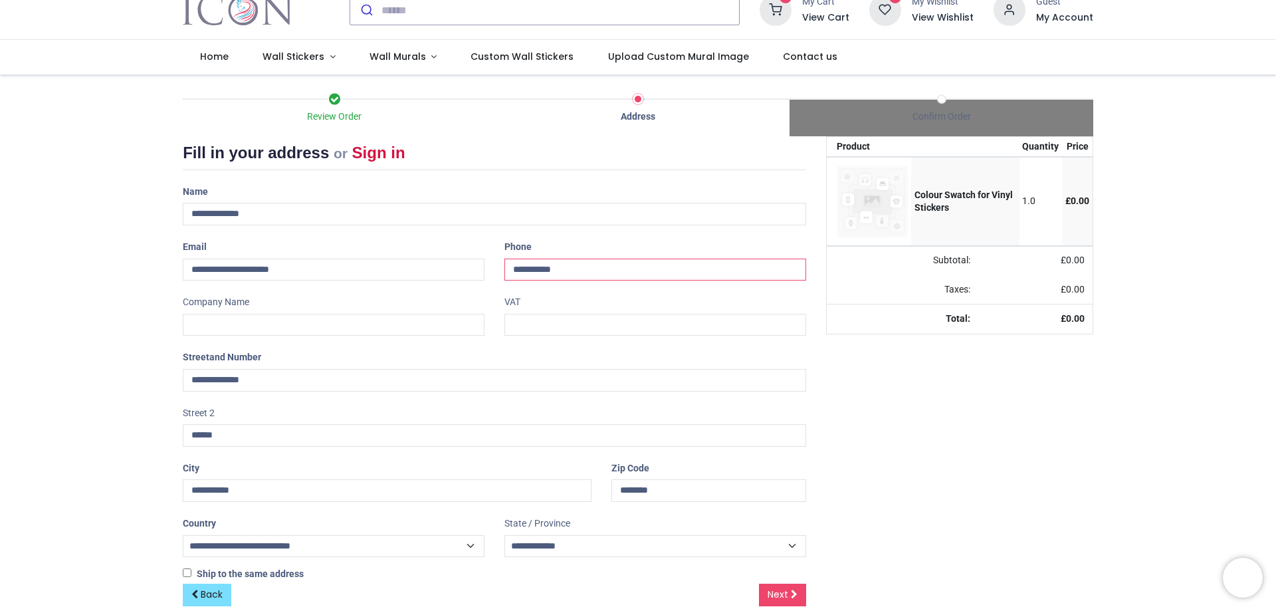
scroll to position [64, 0]
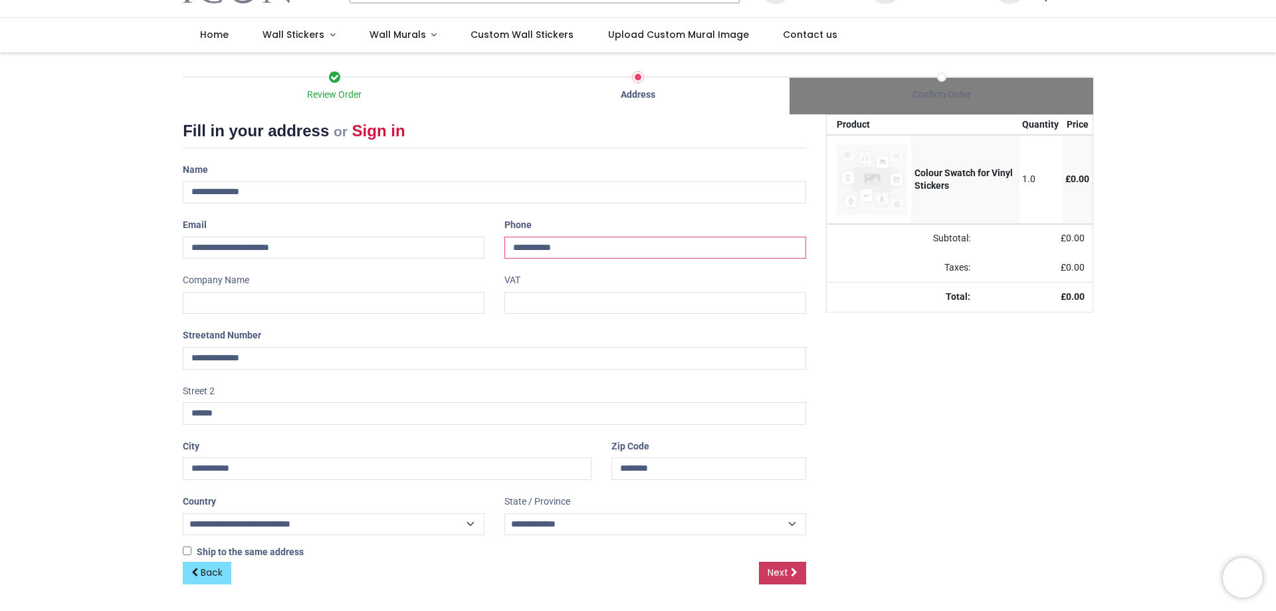
type input "**********"
click at [783, 578] on span "Next" at bounding box center [778, 572] width 21 height 13
